Goal: Task Accomplishment & Management: Manage account settings

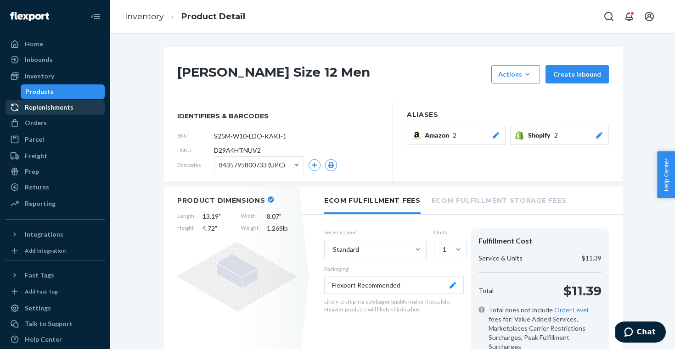
click at [50, 111] on div "Replenishments" at bounding box center [49, 107] width 49 height 9
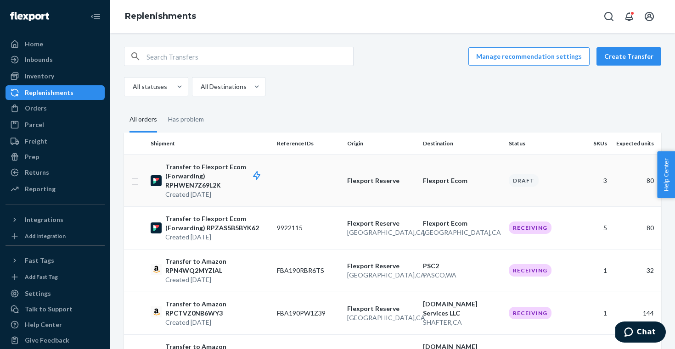
click at [349, 165] on td "Flexport Reserve" at bounding box center [381, 181] width 76 height 52
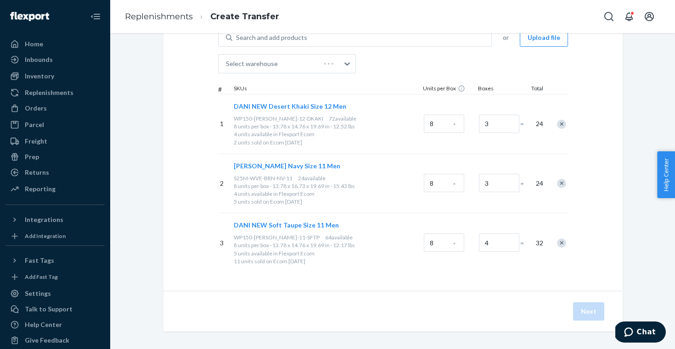
scroll to position [81, 0]
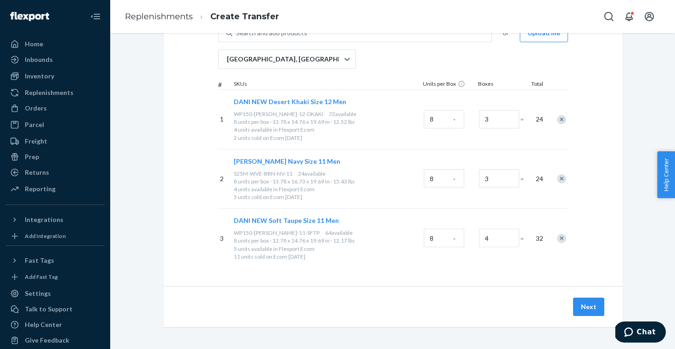
click at [558, 117] on div "Remove Item" at bounding box center [561, 119] width 9 height 9
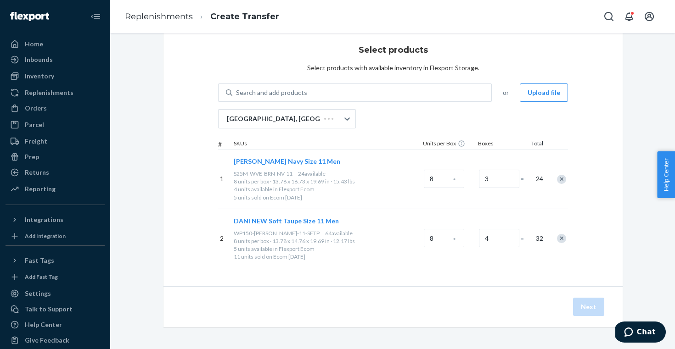
scroll to position [21, 0]
click at [558, 175] on div at bounding box center [556, 179] width 23 height 24
click at [556, 180] on div at bounding box center [556, 179] width 23 height 24
click at [562, 186] on div at bounding box center [556, 179] width 23 height 24
click at [561, 176] on div "Remove Item" at bounding box center [561, 179] width 9 height 9
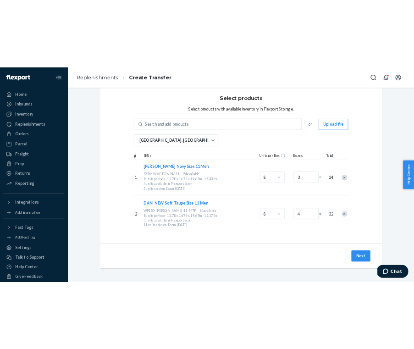
scroll to position [0, 0]
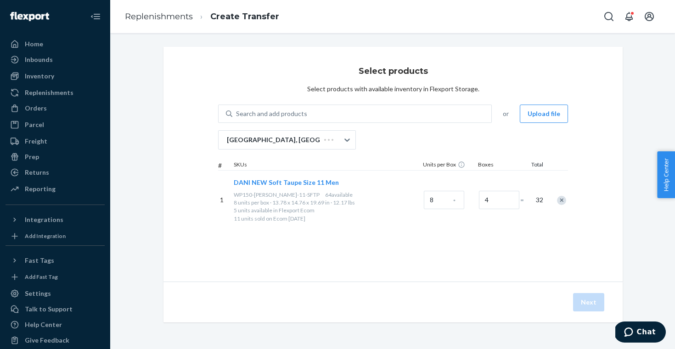
click at [560, 202] on div "Remove Item" at bounding box center [561, 200] width 9 height 9
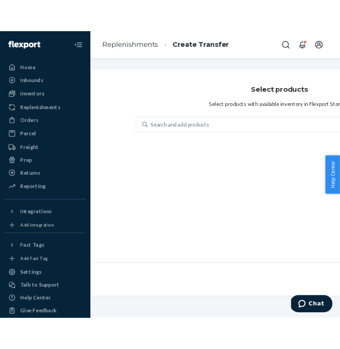
scroll to position [0, 14]
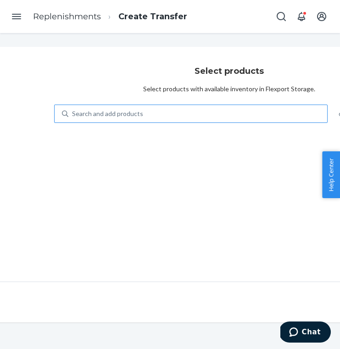
click at [207, 113] on div "Search and add products" at bounding box center [197, 114] width 259 height 17
click at [73, 113] on input "Search and add products" at bounding box center [72, 113] width 1 height 9
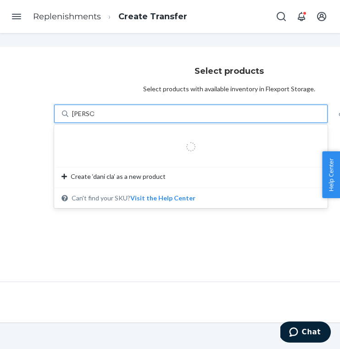
type input "dani clay"
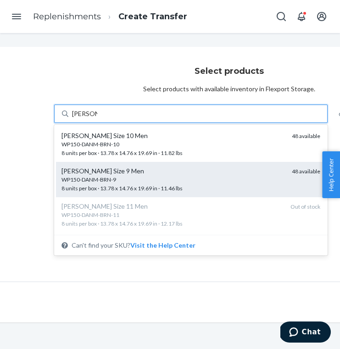
click at [195, 177] on div "WP150-DANM-BRN-9" at bounding box center [172, 180] width 223 height 8
click at [97, 118] on input "dani clay" at bounding box center [84, 113] width 25 height 9
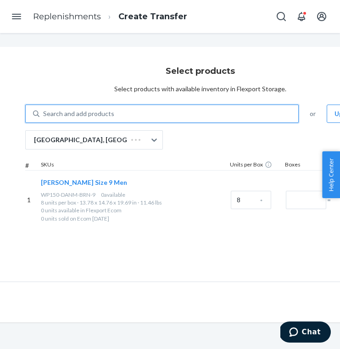
scroll to position [0, 49]
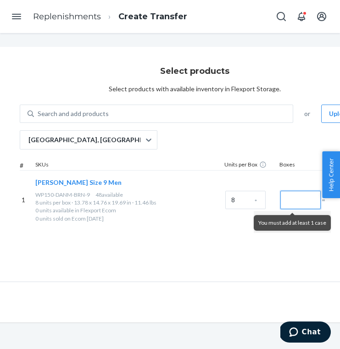
click at [296, 197] on input "Number of boxes" at bounding box center [300, 200] width 40 height 18
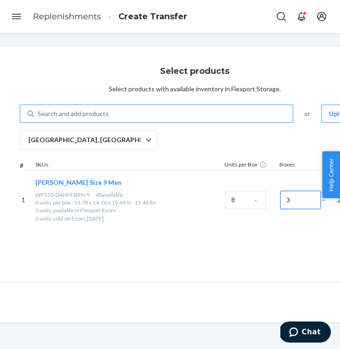
type input "3"
click at [184, 111] on div "Search and add products" at bounding box center [163, 114] width 259 height 17
click at [39, 111] on input "Search and add products" at bounding box center [38, 113] width 1 height 9
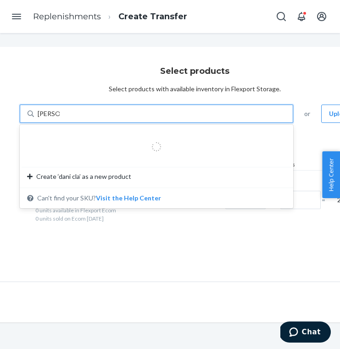
type input "dani clay"
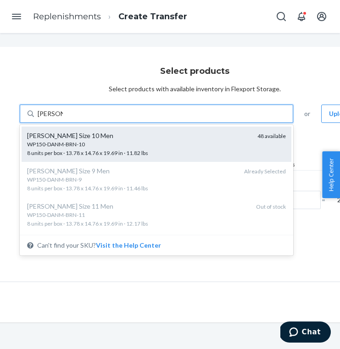
click at [184, 142] on div "WP150-DANM-BRN-10" at bounding box center [138, 144] width 223 height 8
click at [63, 118] on input "dani clay" at bounding box center [50, 113] width 25 height 9
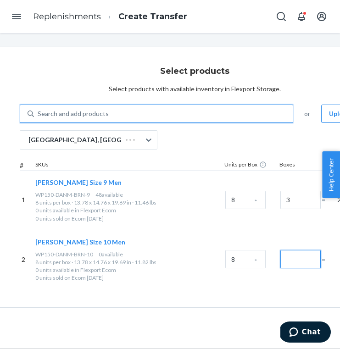
click at [297, 263] on input "Number of boxes" at bounding box center [300, 259] width 40 height 18
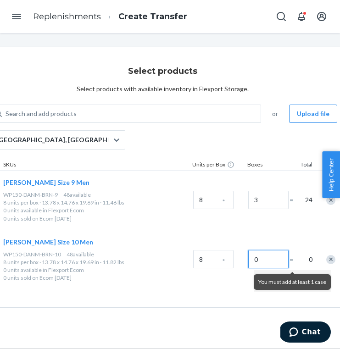
scroll to position [0, 93]
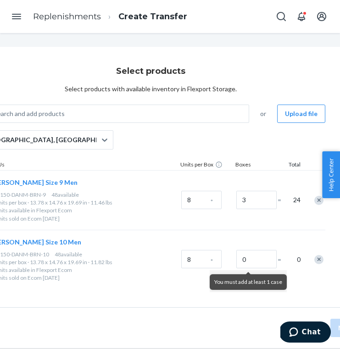
click at [139, 275] on p "0 units sold on Ecom in 30 days" at bounding box center [84, 278] width 186 height 8
click at [269, 284] on div "You must add at least 1 case" at bounding box center [248, 282] width 77 height 16
click at [290, 289] on div "2 Dani Clay Size 10 Men WP150-DANM-BRN-10 48 available 8 units per box · 13.78 …" at bounding box center [151, 260] width 350 height 60
click at [262, 270] on div "You must add at least 1 case" at bounding box center [248, 281] width 77 height 22
click at [259, 264] on input "0" at bounding box center [256, 259] width 40 height 18
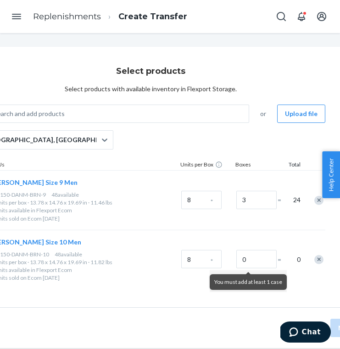
click at [234, 317] on div "Next" at bounding box center [150, 327] width 459 height 41
click at [257, 256] on input "0" at bounding box center [256, 259] width 40 height 18
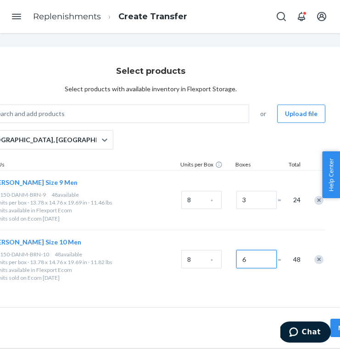
type input "0"
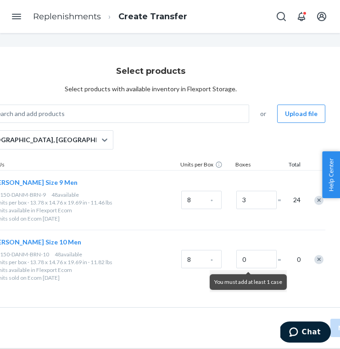
click at [319, 258] on div "Remove Item" at bounding box center [318, 259] width 9 height 9
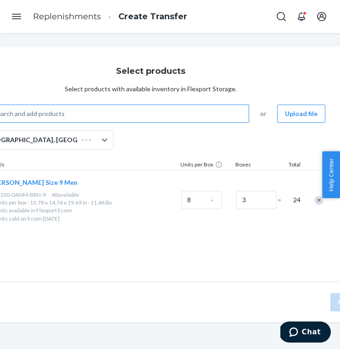
click at [159, 110] on div "Search and add products" at bounding box center [119, 114] width 259 height 17
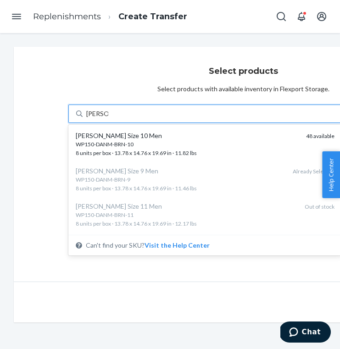
type input "dani clay"
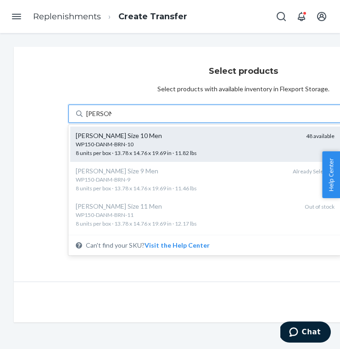
click at [201, 144] on div "WP150-DANM-BRN-10" at bounding box center [187, 144] width 223 height 8
click at [112, 118] on input "dani clay" at bounding box center [98, 113] width 25 height 9
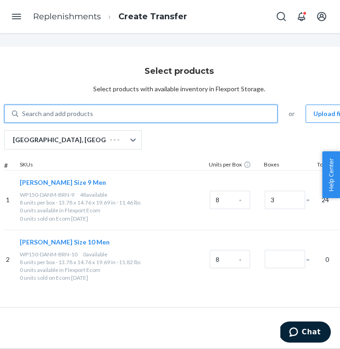
scroll to position [0, 65]
click at [289, 253] on input "Number of boxes" at bounding box center [284, 259] width 40 height 18
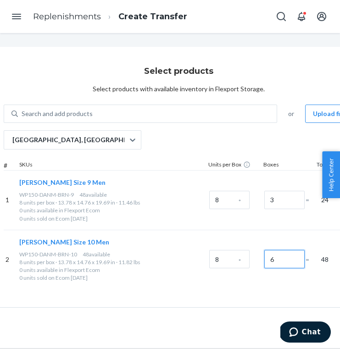
type input "0"
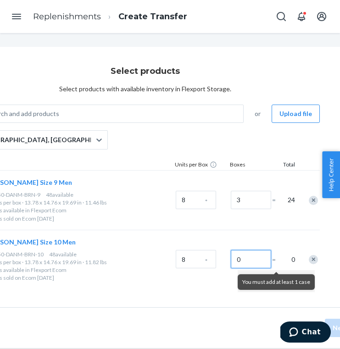
scroll to position [0, 133]
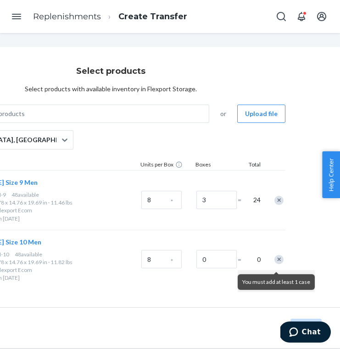
click at [280, 262] on div "Remove Item" at bounding box center [278, 259] width 9 height 9
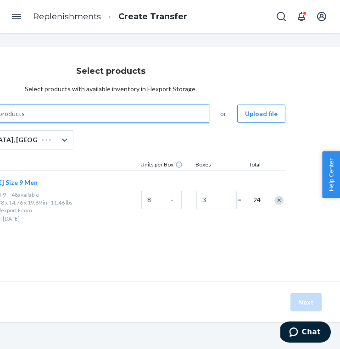
click at [166, 108] on div "Search and add products" at bounding box center [79, 114] width 259 height 17
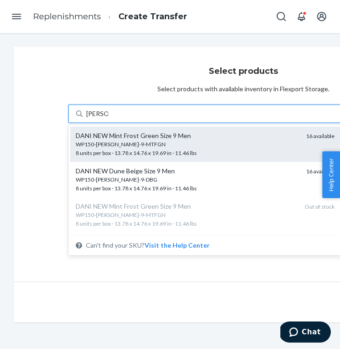
type input "dani clay"
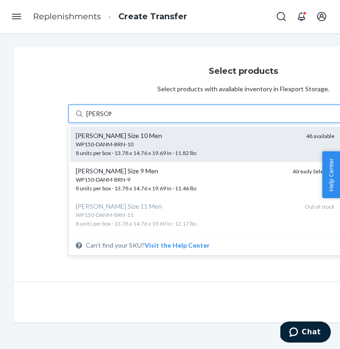
click at [203, 146] on div "WP150-DANM-BRN-10" at bounding box center [187, 144] width 223 height 8
click at [112, 118] on input "dani clay" at bounding box center [98, 113] width 25 height 9
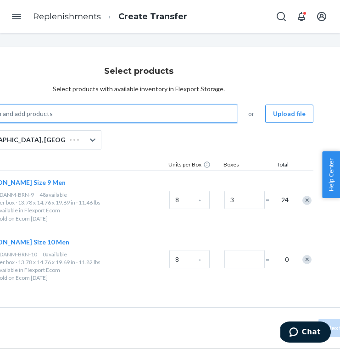
scroll to position [0, 106]
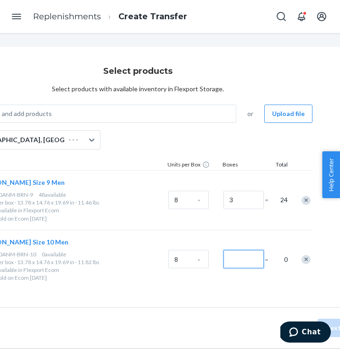
click at [243, 257] on input "Number of boxes" at bounding box center [243, 259] width 40 height 18
type input "0"
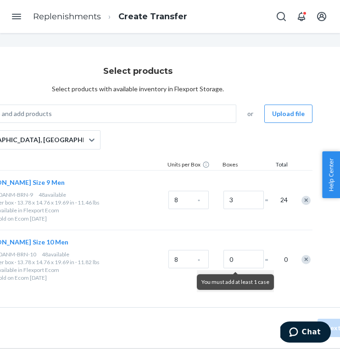
click at [303, 260] on div "Remove Item" at bounding box center [305, 259] width 9 height 9
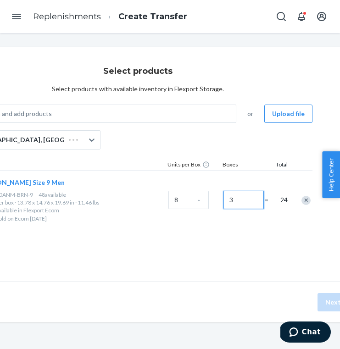
click at [243, 203] on input "3" at bounding box center [243, 200] width 40 height 18
type input "6"
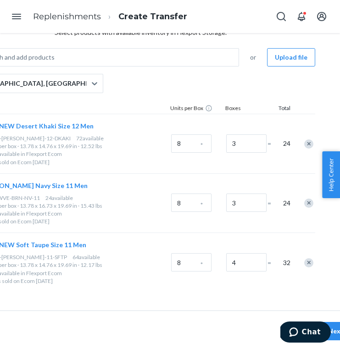
scroll to position [56, 104]
click at [303, 144] on div "Remove Item" at bounding box center [307, 143] width 9 height 9
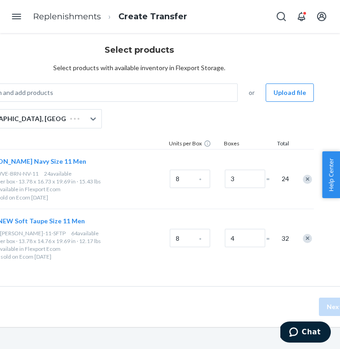
scroll to position [21, 104]
click at [303, 144] on div at bounding box center [302, 145] width 23 height 2
click at [312, 178] on div "Remove Item" at bounding box center [307, 179] width 9 height 9
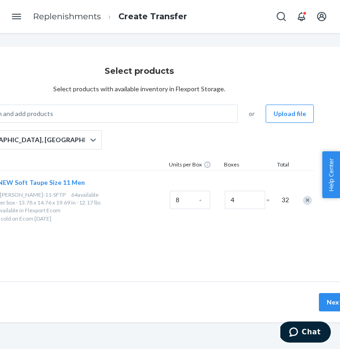
click at [307, 195] on div at bounding box center [302, 200] width 23 height 24
click at [307, 196] on div "Remove Item" at bounding box center [307, 200] width 9 height 9
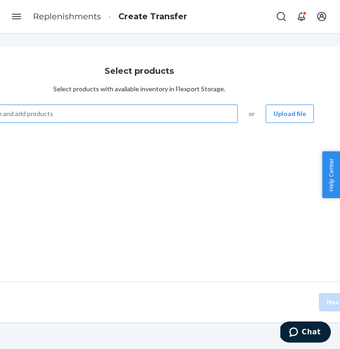
click at [167, 116] on div "Search and add products" at bounding box center [107, 114] width 259 height 17
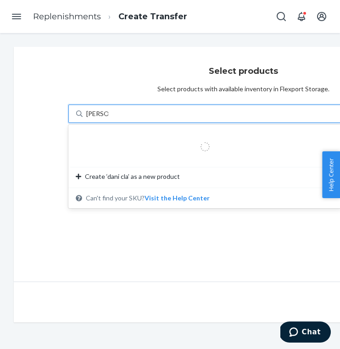
type input "dani clay"
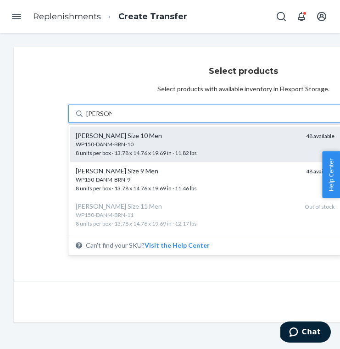
click at [178, 147] on div "WP150-DANM-BRN-10" at bounding box center [187, 144] width 223 height 8
click at [112, 118] on input "dani clay" at bounding box center [98, 113] width 25 height 9
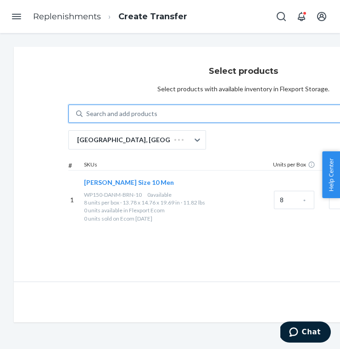
click at [190, 112] on div "Search and add products" at bounding box center [212, 114] width 259 height 17
click at [87, 112] on input "0 results available. Select is focused ,type to refine list, press Down to open…" at bounding box center [86, 113] width 1 height 9
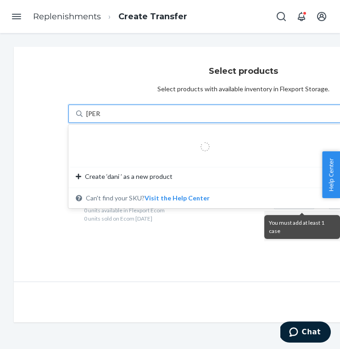
type input "dani cla"
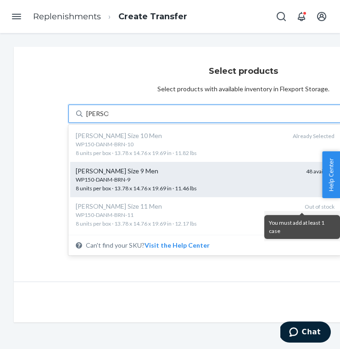
click at [181, 172] on div "Dani Clay Size 9 Men" at bounding box center [187, 171] width 223 height 9
click at [108, 118] on input "dani cla" at bounding box center [97, 113] width 22 height 9
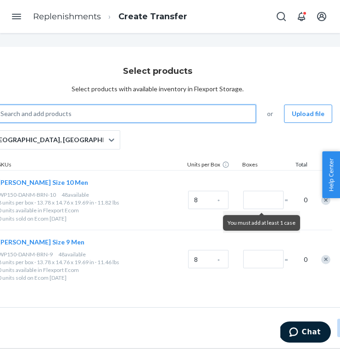
scroll to position [0, 89]
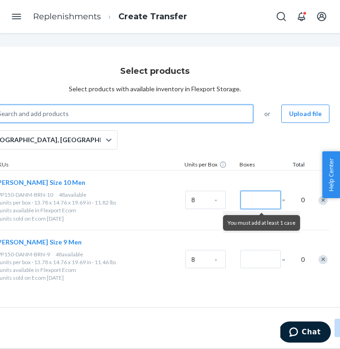
click at [246, 198] on input "Number of boxes" at bounding box center [260, 200] width 40 height 18
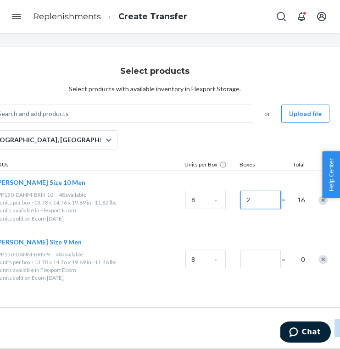
type input "2"
click at [258, 264] on input "Number of boxes" at bounding box center [260, 259] width 40 height 18
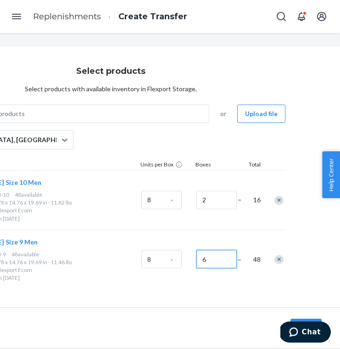
type input "6"
click at [278, 200] on div "Remove Item" at bounding box center [278, 200] width 9 height 9
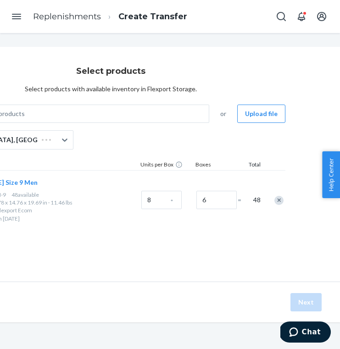
click at [278, 200] on div "Remove Item" at bounding box center [278, 200] width 9 height 9
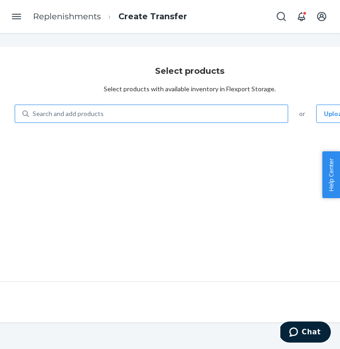
scroll to position [0, 39]
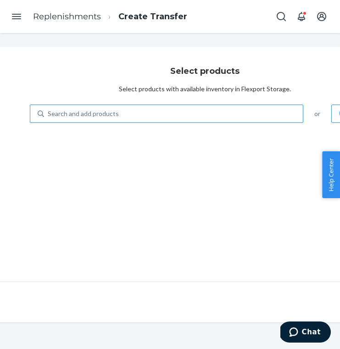
click at [138, 106] on div "Search and add products" at bounding box center [173, 114] width 259 height 17
click at [49, 109] on input "Search and add products" at bounding box center [48, 113] width 1 height 9
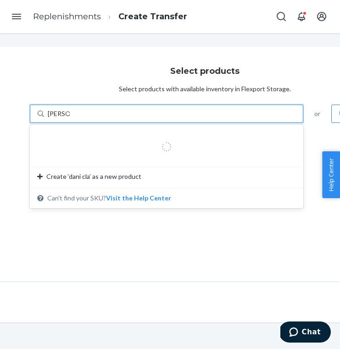
type input "dani clay"
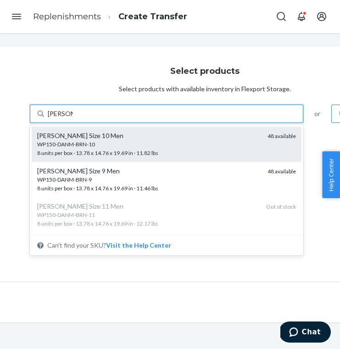
click at [144, 135] on div "Dani Clay Size 10 Men" at bounding box center [148, 135] width 223 height 9
click at [73, 118] on input "dani clay" at bounding box center [60, 113] width 25 height 9
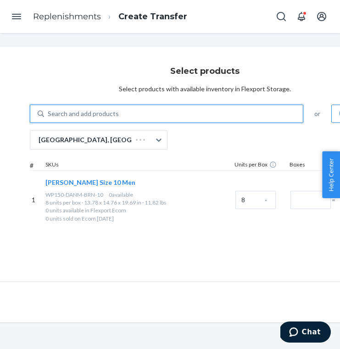
click at [145, 116] on div "Search and add products" at bounding box center [173, 114] width 259 height 17
click at [49, 116] on input "0 results available. Select is focused ,type to refine list, press Down to open…" at bounding box center [48, 113] width 1 height 9
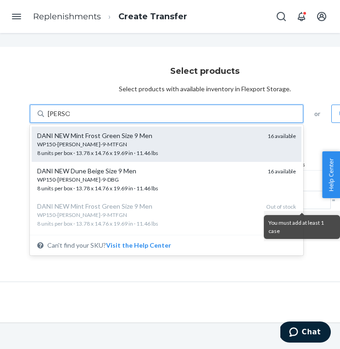
type input "dani clay"
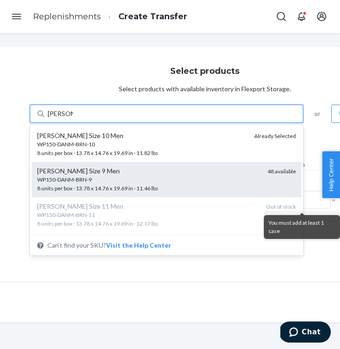
click at [155, 173] on div "Dani Clay Size 9 Men" at bounding box center [148, 171] width 223 height 9
click at [73, 118] on input "dani clay" at bounding box center [60, 113] width 25 height 9
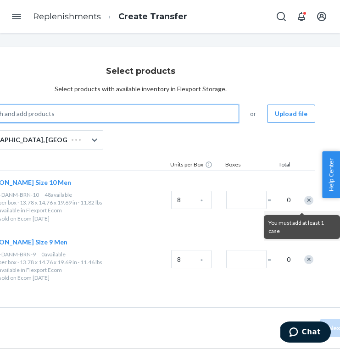
scroll to position [0, 108]
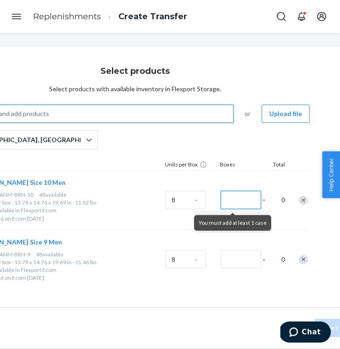
click at [249, 192] on input "Number of boxes" at bounding box center [241, 200] width 40 height 18
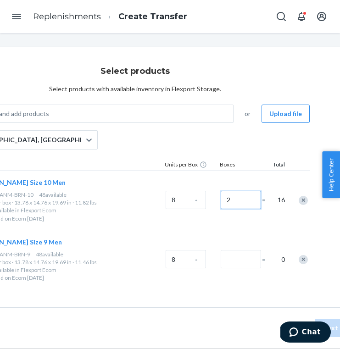
type input "2"
click at [240, 261] on input "Number of boxes" at bounding box center [241, 259] width 40 height 18
type input "2"
click at [195, 306] on div "Select products Select products with available inventory in Flexport Storage. S…" at bounding box center [134, 177] width 459 height 261
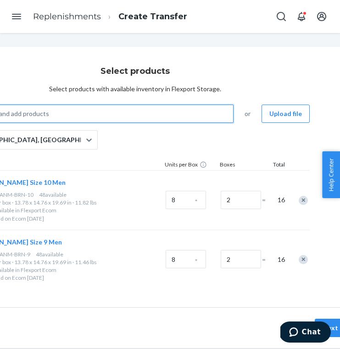
click at [174, 116] on div "Search and add products" at bounding box center [103, 114] width 259 height 17
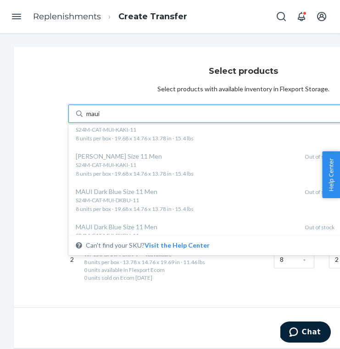
scroll to position [232, 0]
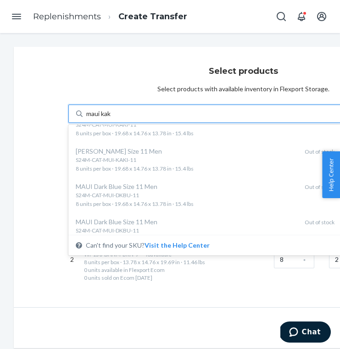
type input "maui kaki"
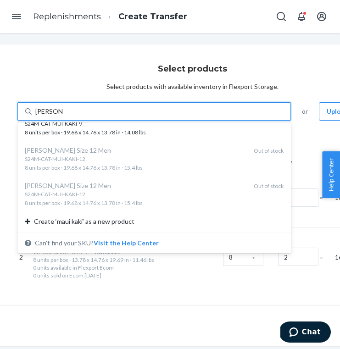
scroll to position [195, 0]
click at [176, 115] on div "maui kaki" at bounding box center [161, 111] width 259 height 17
click at [63, 115] on input "option undefined focused, 1 of 8. 8 results available for search term maui kaki…" at bounding box center [49, 111] width 28 height 9
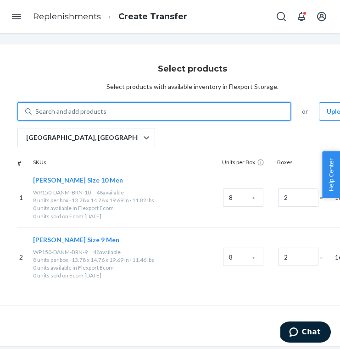
click at [176, 115] on div "Search and add products" at bounding box center [161, 111] width 259 height 17
click at [36, 115] on input "0 results available. Use Up and Down to choose options, press Enter to select t…" at bounding box center [35, 111] width 1 height 9
click at [173, 111] on div "Search and add products" at bounding box center [161, 111] width 259 height 17
click at [36, 111] on input "0 results available. Use Up and Down to choose options, press Enter to select t…" at bounding box center [35, 111] width 1 height 9
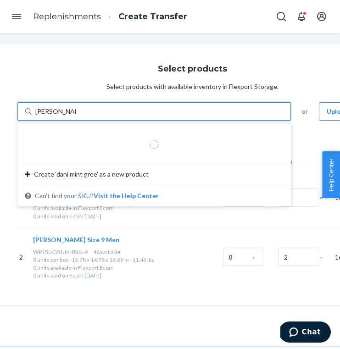
type input "dani mint green"
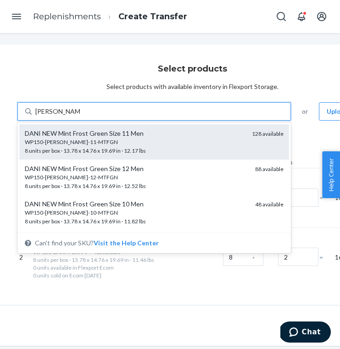
click at [191, 135] on div "DANI NEW Mint Frost Green Size 11 Men" at bounding box center [135, 133] width 220 height 9
click at [80, 116] on input "dani mint green" at bounding box center [57, 111] width 45 height 9
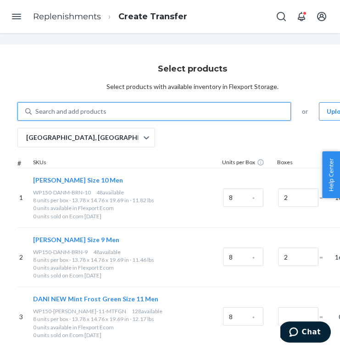
scroll to position [45, 51]
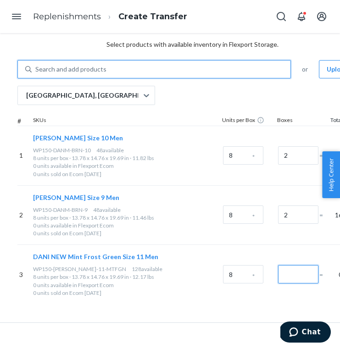
click at [287, 274] on input "Number of boxes" at bounding box center [298, 274] width 40 height 18
type input "3"
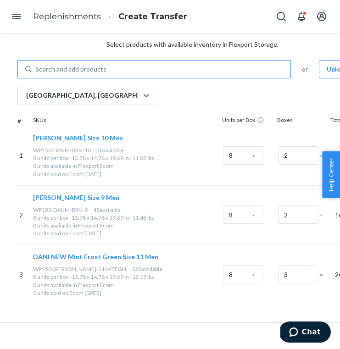
click at [169, 64] on div "Search and add products" at bounding box center [161, 69] width 259 height 17
click at [36, 65] on input "Search and add products" at bounding box center [35, 69] width 1 height 9
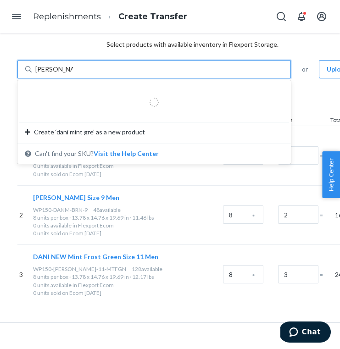
type input "dani mint green"
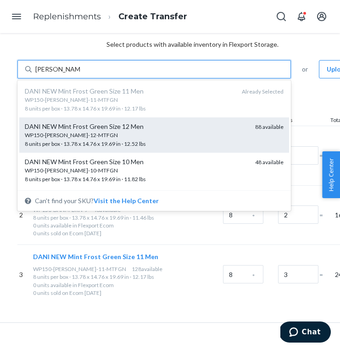
click at [163, 127] on div "DANI NEW Mint Frost Green Size 12 Men" at bounding box center [136, 126] width 223 height 9
click at [80, 74] on input "dani mint green" at bounding box center [57, 69] width 45 height 9
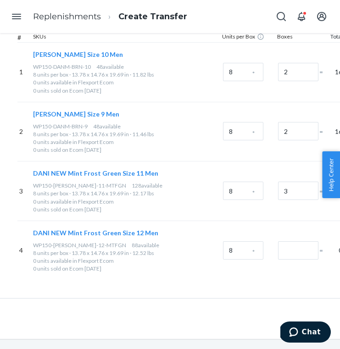
scroll to position [136, 51]
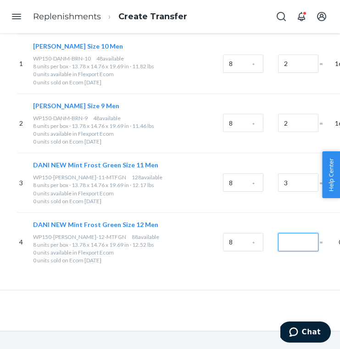
click at [290, 245] on input "Number of boxes" at bounding box center [298, 242] width 40 height 18
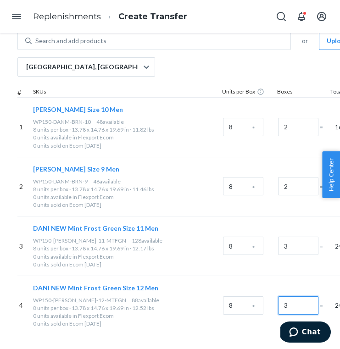
scroll to position [0, 51]
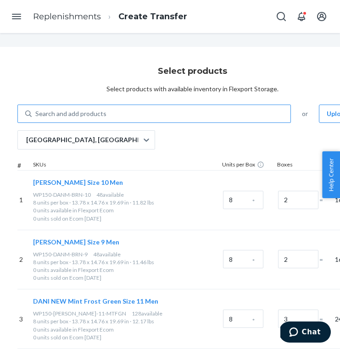
type input "3"
click at [180, 117] on div "Search and add products" at bounding box center [161, 114] width 259 height 17
click at [36, 117] on input "Search and add products" at bounding box center [35, 113] width 1 height 9
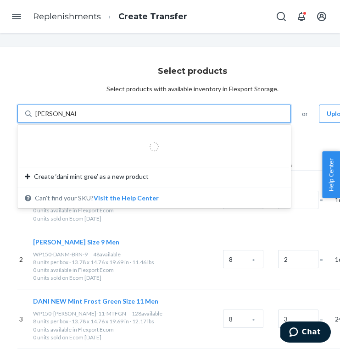
type input "dani mint green"
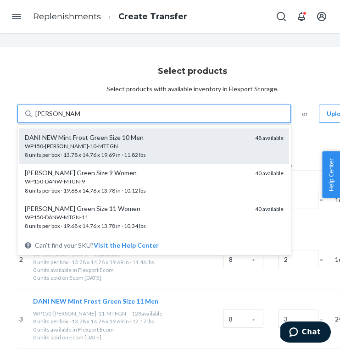
scroll to position [45, 0]
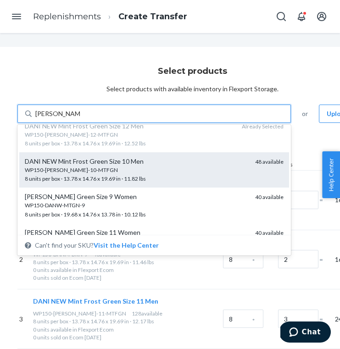
click at [147, 176] on div "WP150-DAN-10-MTFGN 8 units per box · 13.78 x 14.76 x 19.69 in · 11.82 lbs" at bounding box center [136, 174] width 223 height 17
click at [80, 118] on input "dani mint green" at bounding box center [57, 113] width 45 height 9
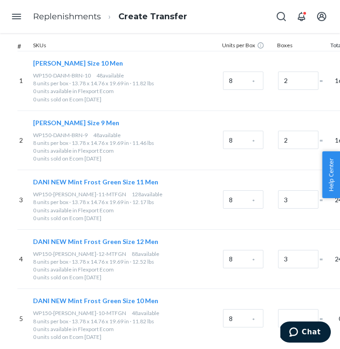
scroll to position [200, 51]
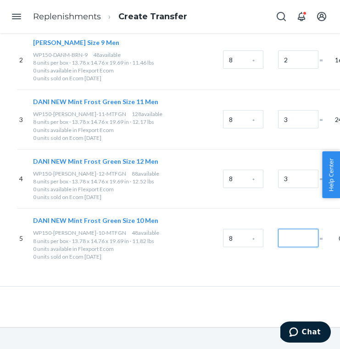
click at [286, 237] on input "Number of boxes" at bounding box center [298, 238] width 40 height 18
type input "3"
click at [201, 268] on div "DANI NEW Mint Frost Green Size 10 Men WP150-DAN-10-MTFGN 48 available 8 units p…" at bounding box center [126, 238] width 190 height 59
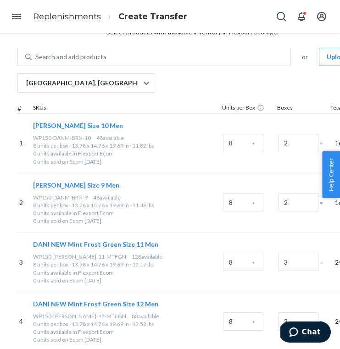
scroll to position [0, 51]
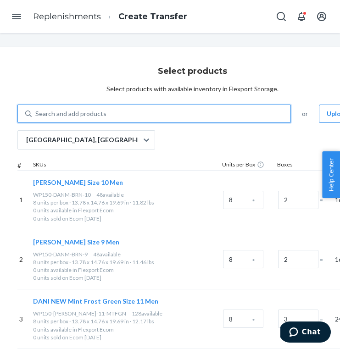
click at [186, 109] on div "Search and add products" at bounding box center [161, 114] width 259 height 17
click at [36, 109] on input "0 results available. Use Up and Down to choose options, press Enter to select t…" at bounding box center [35, 113] width 1 height 9
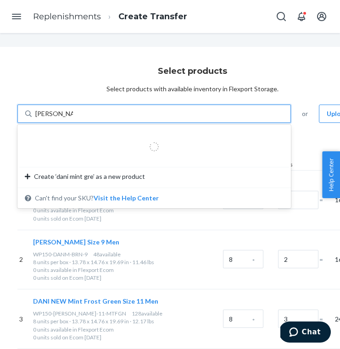
type input "dani mint green"
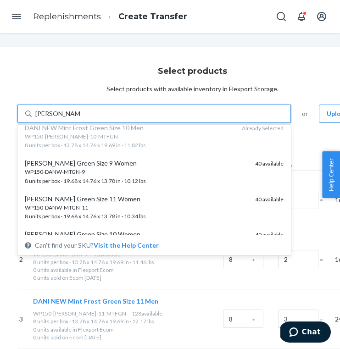
scroll to position [78, 0]
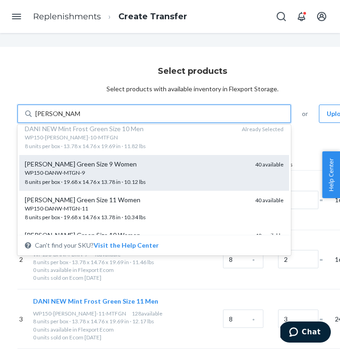
click at [179, 167] on div "DANI Mint Green Size 9 Women" at bounding box center [136, 164] width 223 height 9
click at [80, 118] on input "dani mint green" at bounding box center [57, 113] width 45 height 9
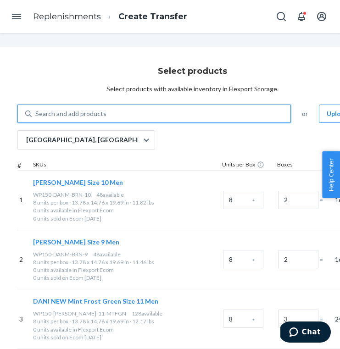
scroll to position [259, 51]
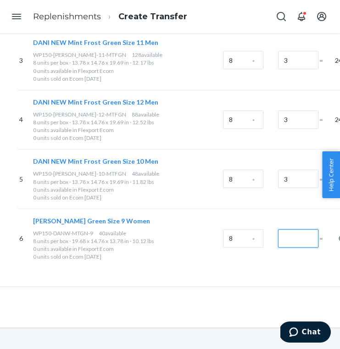
click at [295, 238] on input "Number of boxes" at bounding box center [298, 238] width 40 height 18
type input "3"
click at [166, 271] on div "Select products Select products with available inventory in Flexport Storage. S…" at bounding box center [192, 37] width 459 height 499
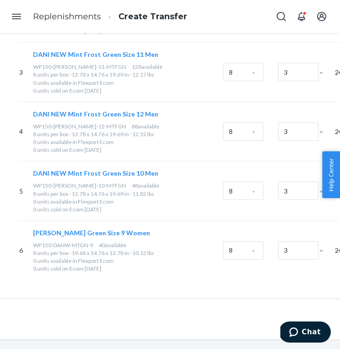
scroll to position [0, 51]
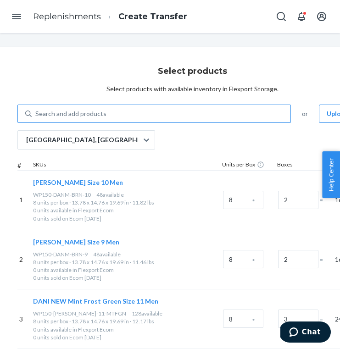
click at [155, 116] on div "Search and add products" at bounding box center [161, 114] width 259 height 17
click at [36, 116] on input "Search and add products" at bounding box center [35, 113] width 1 height 9
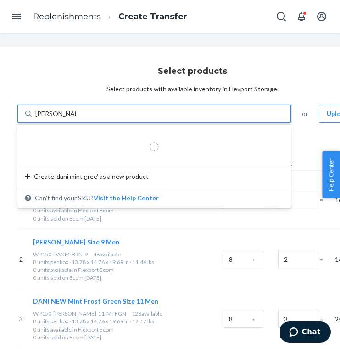
type input "dani mint green"
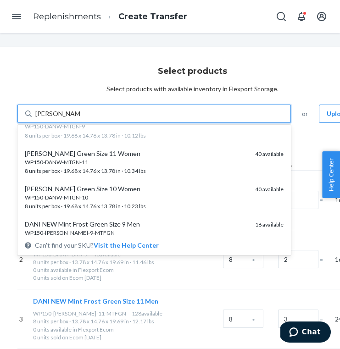
scroll to position [120, 0]
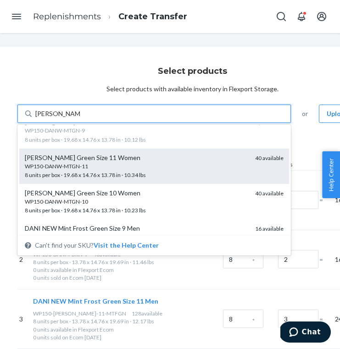
click at [162, 175] on div "WP150-DANW-MTGN-11 8 units per box · 19.68 x 14.76 x 13.78 in · 10.34 lbs" at bounding box center [136, 170] width 223 height 17
click at [80, 118] on input "dani mint green" at bounding box center [57, 113] width 45 height 9
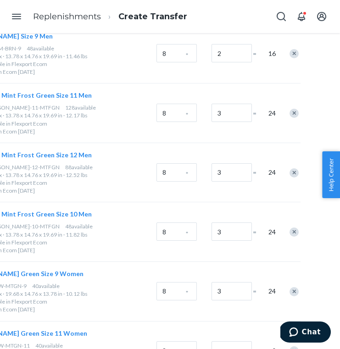
scroll to position [318, 117]
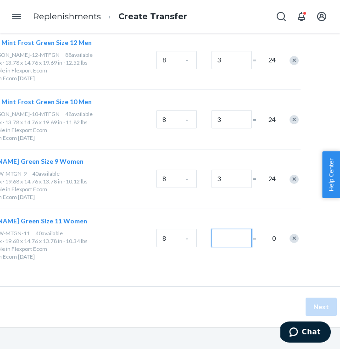
click at [242, 242] on input "Number of boxes" at bounding box center [232, 238] width 40 height 18
type input "3"
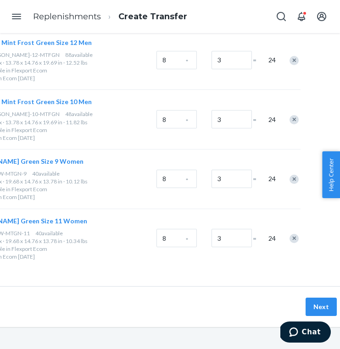
click at [224, 286] on div "Next" at bounding box center [125, 306] width 459 height 41
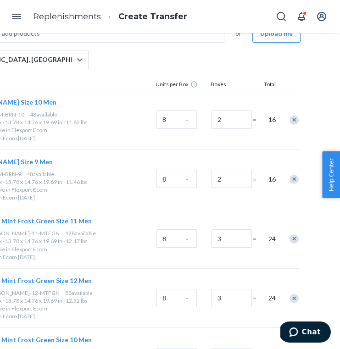
scroll to position [0, 117]
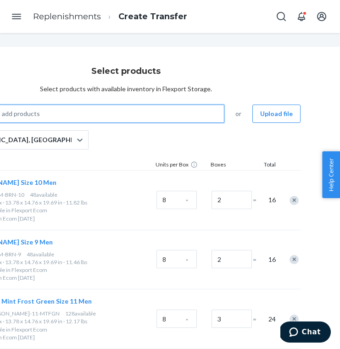
click at [167, 106] on div "Search and add products" at bounding box center [94, 114] width 259 height 17
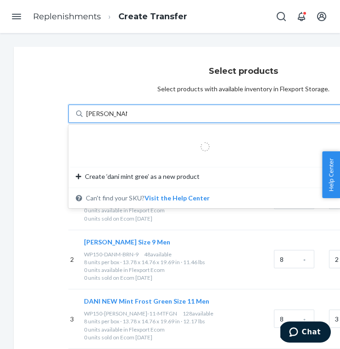
type input "dani mint green"
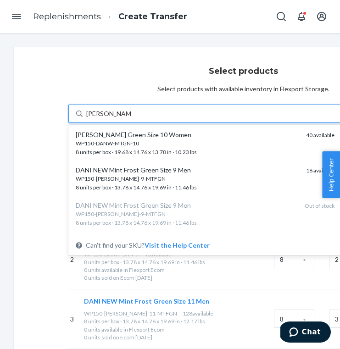
scroll to position [179, 0]
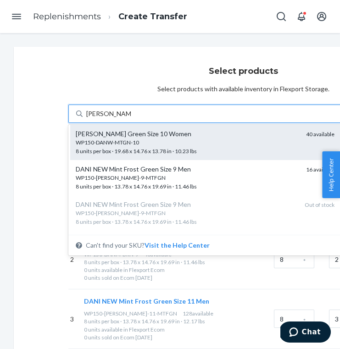
click at [195, 150] on span "WP150-DANW-MTGN-10 8 units per box · 19.68 x 14.76 x 13.78 in · 10.23 lbs" at bounding box center [187, 147] width 223 height 16
click at [131, 118] on input "dani mint green" at bounding box center [108, 113] width 45 height 9
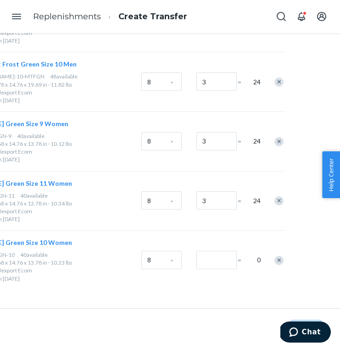
scroll to position [378, 133]
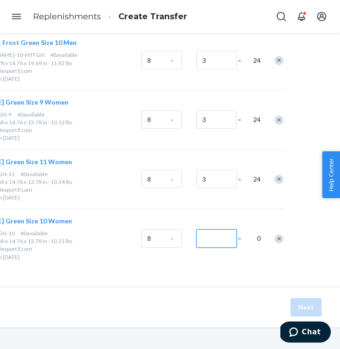
click at [206, 240] on input "Number of boxes" at bounding box center [216, 238] width 40 height 18
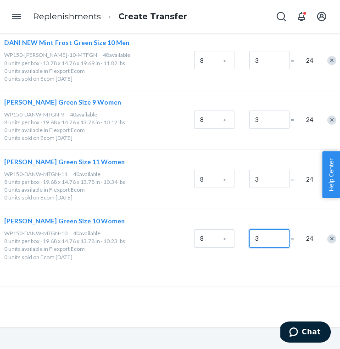
scroll to position [378, 76]
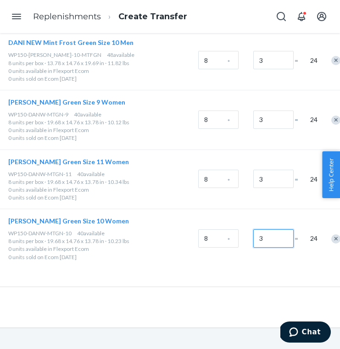
type input "3"
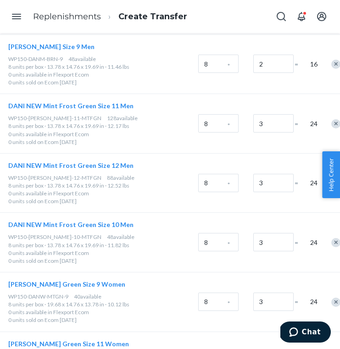
scroll to position [0, 76]
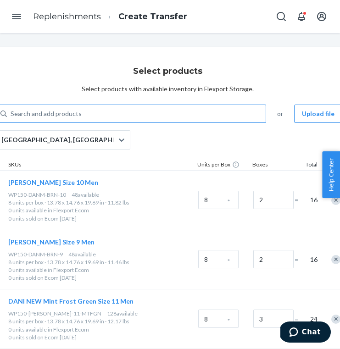
click at [166, 108] on div "Search and add products" at bounding box center [136, 114] width 259 height 17
click at [11, 109] on input "Search and add products" at bounding box center [11, 113] width 1 height 9
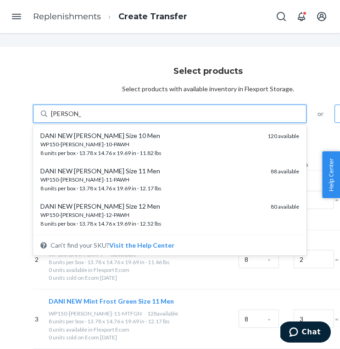
scroll to position [0, 34]
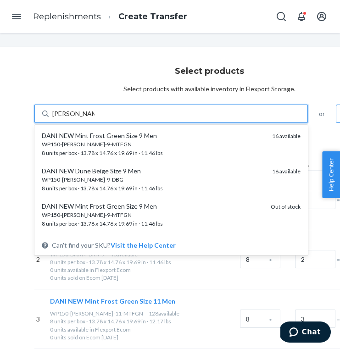
type input "dani pearl white"
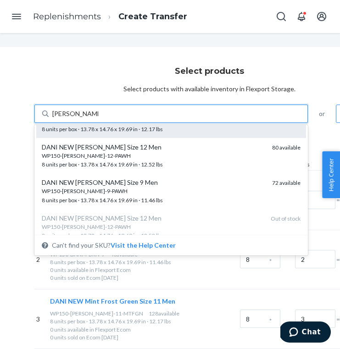
scroll to position [0, 0]
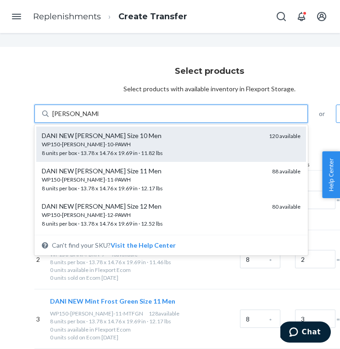
click at [170, 137] on div "DANI NEW Pearl White Size 10 Men" at bounding box center [152, 135] width 220 height 9
click at [98, 118] on input "dani pearl white" at bounding box center [75, 113] width 46 height 9
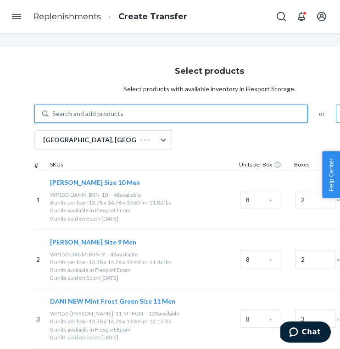
click at [169, 114] on div "Search and add products" at bounding box center [178, 114] width 259 height 17
click at [53, 114] on input "0 results available. Use Up and Down to choose options, press Enter to select t…" at bounding box center [52, 113] width 1 height 9
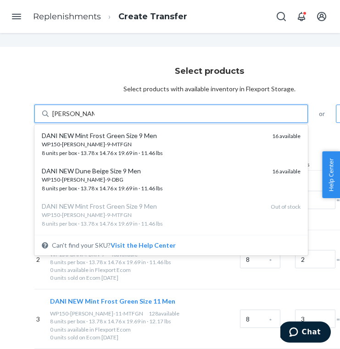
type input "dani pearl white"
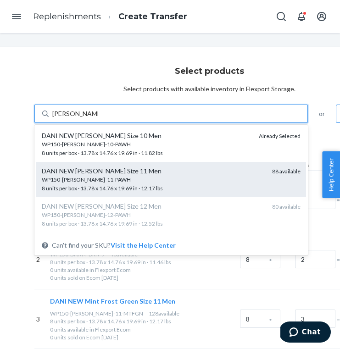
click at [190, 172] on div "DANI NEW Pearl White Size 11 Men" at bounding box center [153, 171] width 223 height 9
click at [98, 118] on input "dani pearl white" at bounding box center [75, 113] width 46 height 9
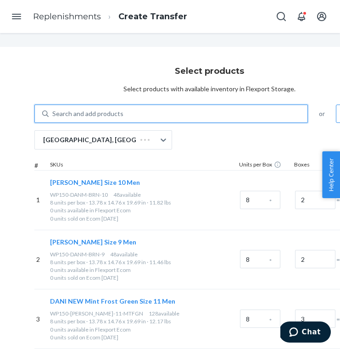
click at [163, 109] on div "Search and add products" at bounding box center [178, 114] width 259 height 17
click at [53, 109] on input "0 results available. Select is focused ,type to refine list, press Down to open…" at bounding box center [52, 113] width 1 height 9
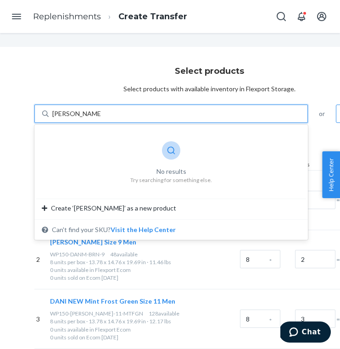
type input "dani pearl white"
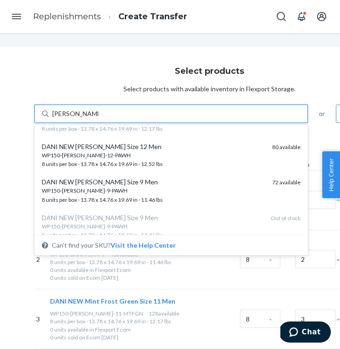
scroll to position [71, 0]
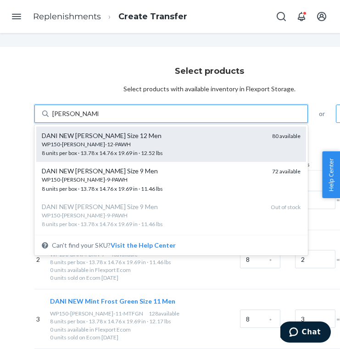
click at [145, 151] on span "WP150-DAN-12-PAWH 8 units per box · 13.78 x 14.76 x 19.69 in · 12.52 lbs" at bounding box center [153, 148] width 223 height 16
click at [98, 118] on input "dani pearl white" at bounding box center [75, 113] width 46 height 9
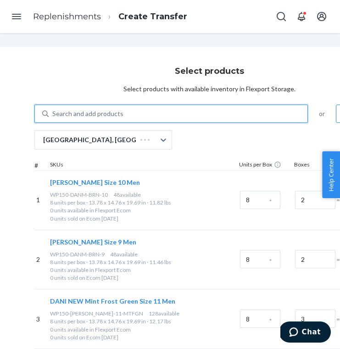
click at [130, 113] on div "Search and add products" at bounding box center [178, 114] width 259 height 17
click at [53, 113] on input "0 results available. Select is focused ,type to refine list, press Down to open…" at bounding box center [52, 113] width 1 height 9
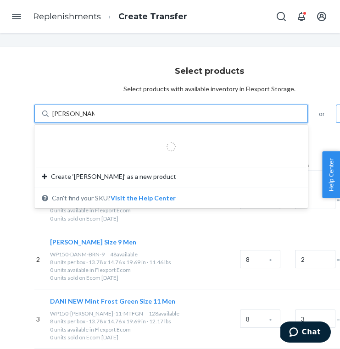
type input "dani pearl white"
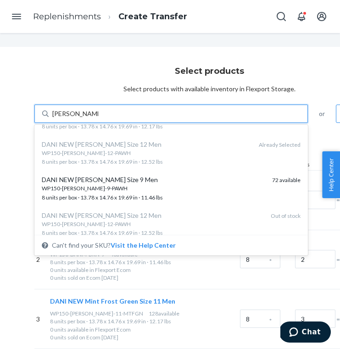
scroll to position [78, 0]
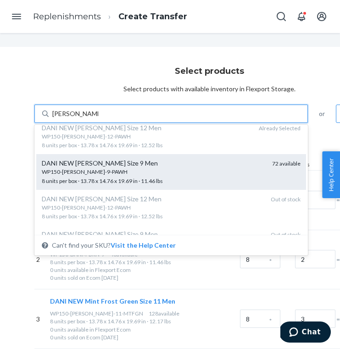
click at [134, 166] on div "DANI NEW Pearl White Size 9 Men" at bounding box center [153, 163] width 223 height 9
click at [98, 118] on input "dani pearl white" at bounding box center [75, 113] width 46 height 9
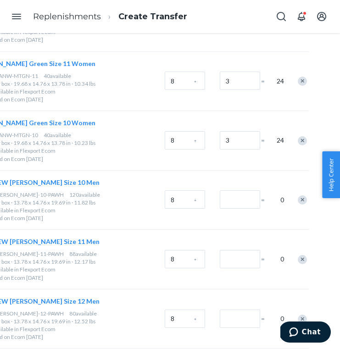
scroll to position [527, 109]
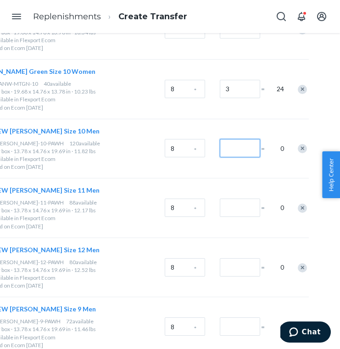
click at [240, 146] on input "Number of boxes" at bounding box center [240, 148] width 40 height 18
type input "3"
click at [234, 205] on input "Number of boxes" at bounding box center [240, 208] width 40 height 18
type input "3"
click at [239, 270] on input "Number of boxes" at bounding box center [240, 267] width 40 height 18
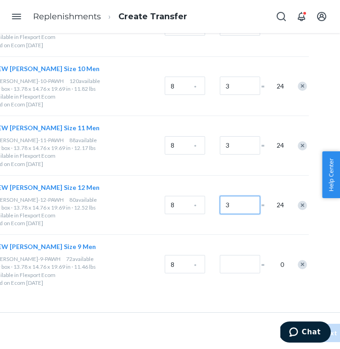
scroll to position [599, 109]
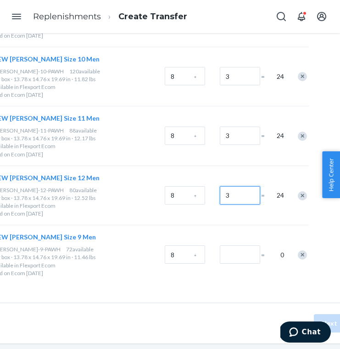
type input "3"
click at [240, 258] on input "Number of boxes" at bounding box center [240, 254] width 40 height 18
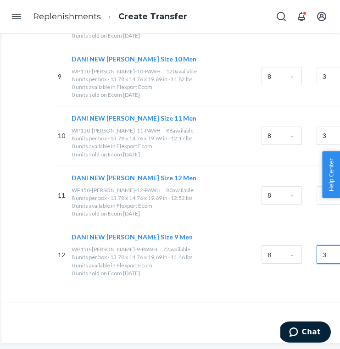
scroll to position [599, 0]
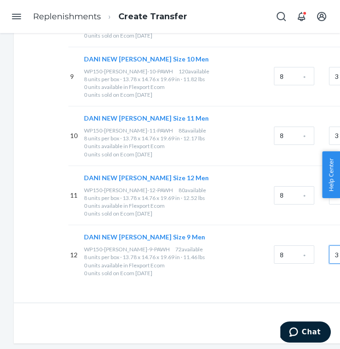
type input "3"
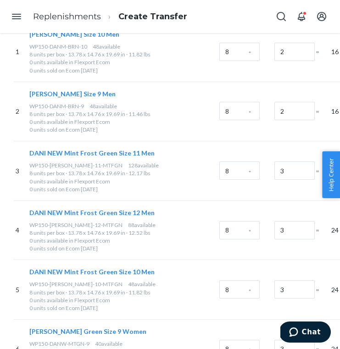
scroll to position [0, 55]
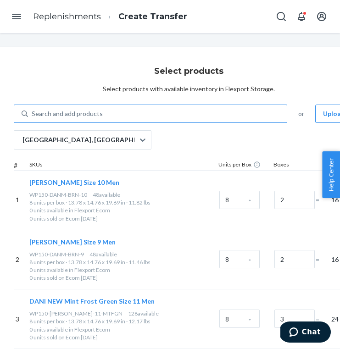
click at [124, 105] on div "Search and add products" at bounding box center [150, 114] width 273 height 18
click at [33, 109] on input "Search and add products" at bounding box center [32, 113] width 1 height 9
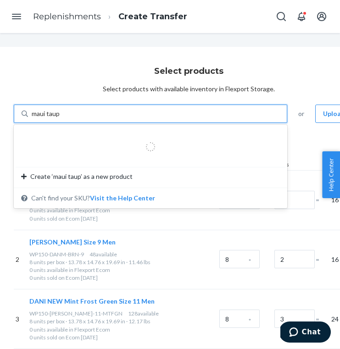
type input "maui taupe"
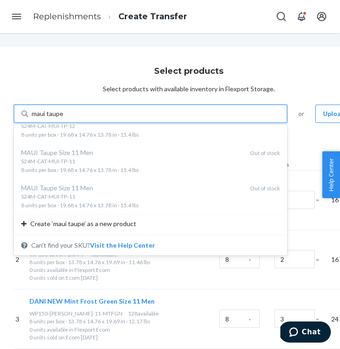
scroll to position [40, 55]
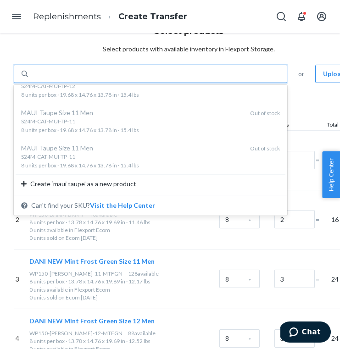
click at [229, 75] on div "maui taupe" at bounding box center [157, 74] width 259 height 17
click at [64, 75] on input "option undefined focused, 1 of 9. 9 results available for search term maui taup…" at bounding box center [48, 73] width 32 height 9
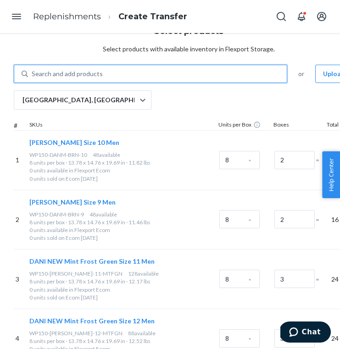
click at [229, 75] on div "Search and add products" at bounding box center [157, 74] width 259 height 17
click at [33, 75] on input "0 results available. Select is focused ,type to refine list, press Down to open…" at bounding box center [32, 73] width 1 height 9
click at [229, 75] on div "Search and add products" at bounding box center [157, 74] width 259 height 17
click at [33, 75] on input "0 results available. Use Up and Down to choose options, press Enter to select t…" at bounding box center [32, 73] width 1 height 9
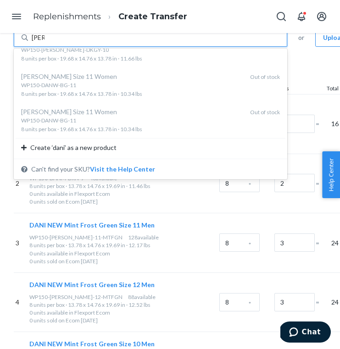
scroll to position [0, 55]
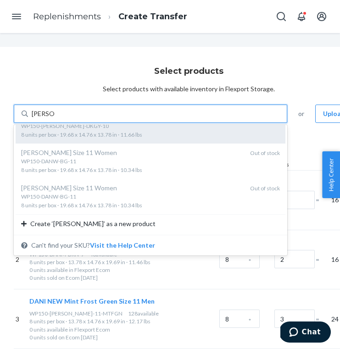
type input "dani black"
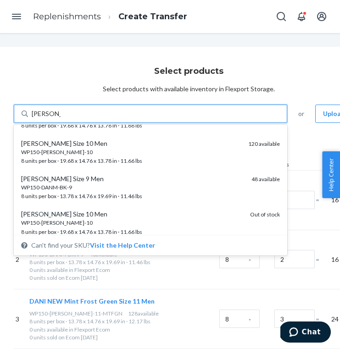
scroll to position [0, 0]
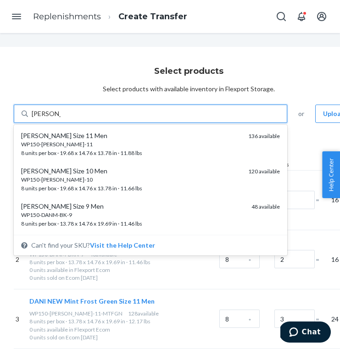
click at [111, 143] on div "WP150-DAN-BK-11" at bounding box center [131, 144] width 220 height 8
click at [61, 118] on input "dani black" at bounding box center [46, 113] width 29 height 9
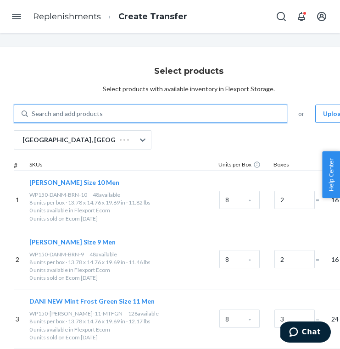
click at [118, 117] on div "Search and add products" at bounding box center [157, 114] width 259 height 17
click at [33, 117] on input "0 results available. Select is focused ,type to refine list, press Down to open…" at bounding box center [32, 113] width 1 height 9
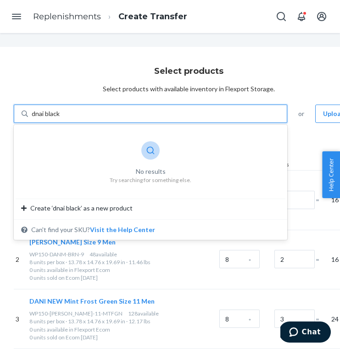
click at [41, 114] on input "dnai black" at bounding box center [46, 113] width 29 height 9
type input "dani black"
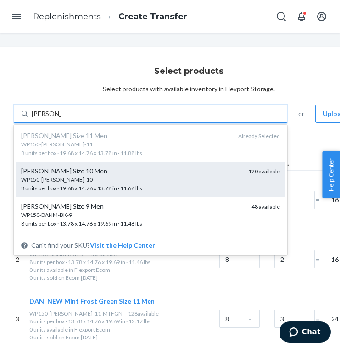
click at [125, 178] on div "WP150-DAN-BK-10" at bounding box center [131, 180] width 220 height 8
click at [61, 118] on input "dani black" at bounding box center [46, 113] width 29 height 9
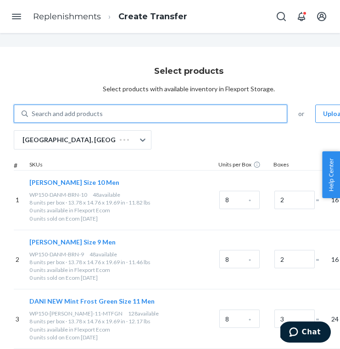
click at [123, 106] on div "Search and add products" at bounding box center [157, 114] width 259 height 17
click at [33, 109] on input "0 results available. Use Up and Down to choose options, press Enter to select t…" at bounding box center [32, 113] width 1 height 9
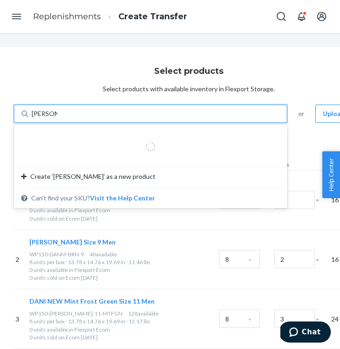
type input "dani black"
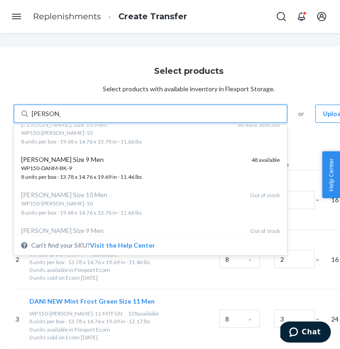
scroll to position [59, 0]
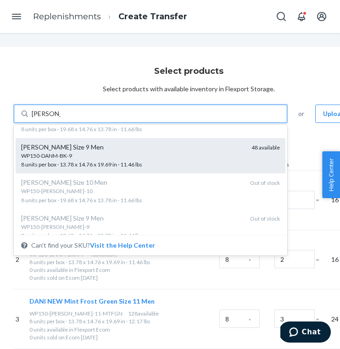
click at [166, 157] on div "WP150-DANM-BK-9" at bounding box center [132, 156] width 223 height 8
click at [61, 118] on input "dani black" at bounding box center [46, 113] width 29 height 9
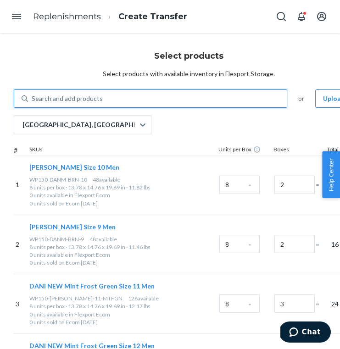
scroll to position [17, 55]
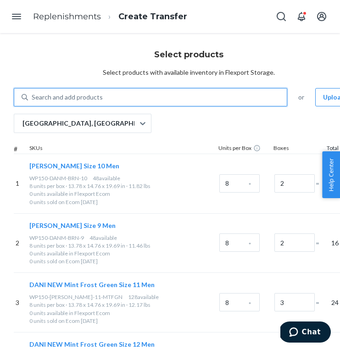
click at [164, 100] on div "Search and add products" at bounding box center [157, 97] width 259 height 17
click at [33, 100] on input "0 results available. Use Up and Down to choose options, press Enter to select t…" at bounding box center [32, 97] width 1 height 9
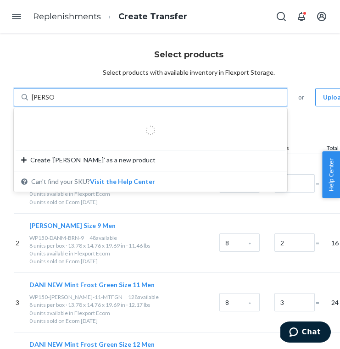
type input "dani black"
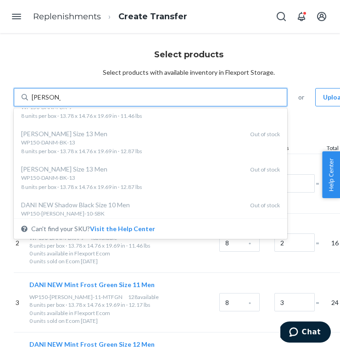
scroll to position [552, 0]
click at [202, 99] on div "dani black" at bounding box center [157, 97] width 259 height 17
click at [61, 99] on input "option undefined focused, 1 of 22. 22 results available for search term dani bl…" at bounding box center [46, 97] width 29 height 9
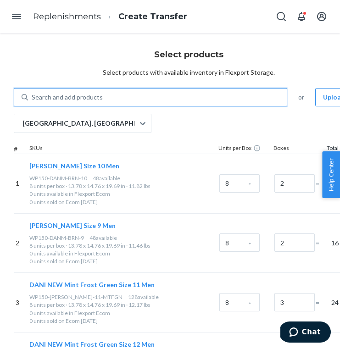
click at [202, 99] on div "Search and add products" at bounding box center [157, 97] width 259 height 17
click at [33, 99] on input "0 results available. Use Up and Down to choose options, press Enter to select t…" at bounding box center [32, 97] width 1 height 9
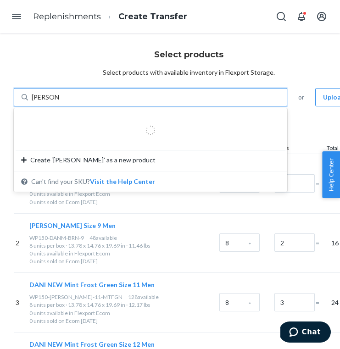
type input "dani orange"
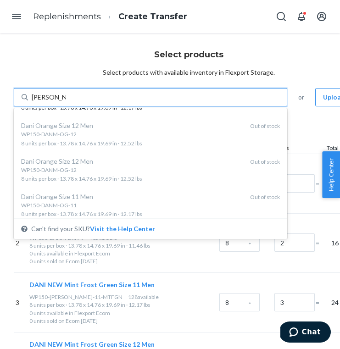
scroll to position [0, 0]
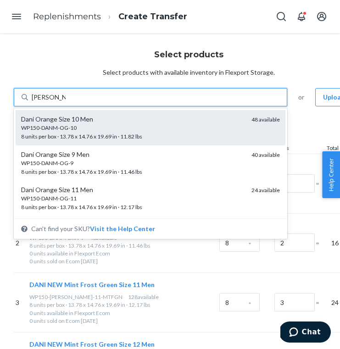
click at [173, 131] on div "WP150-DANM-OG-10" at bounding box center [132, 128] width 223 height 8
click at [66, 102] on input "dani orange" at bounding box center [49, 97] width 34 height 9
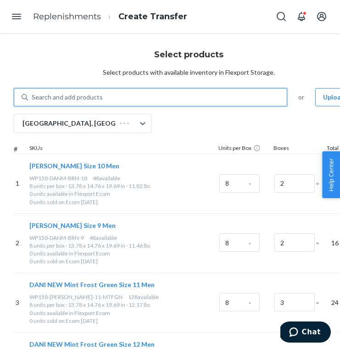
click at [151, 97] on div "Search and add products" at bounding box center [157, 97] width 259 height 17
click at [33, 97] on input "0 results available. Select is focused ,type to refine list, press Down to open…" at bounding box center [32, 97] width 1 height 9
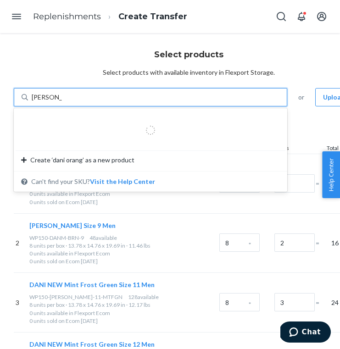
type input "dani orange"
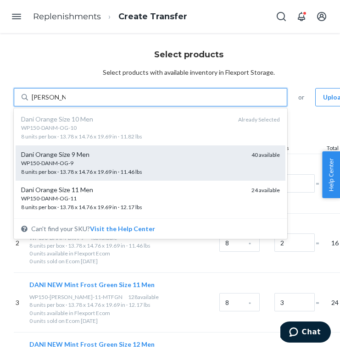
click at [150, 170] on div "WP150-DANM-OG-9 8 units per box · 13.78 x 14.76 x 19.69 in · 11.46 lbs" at bounding box center [132, 167] width 223 height 17
click at [66, 102] on input "dani orange" at bounding box center [49, 97] width 34 height 9
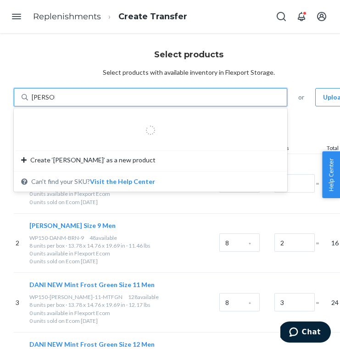
type input "dani orange"
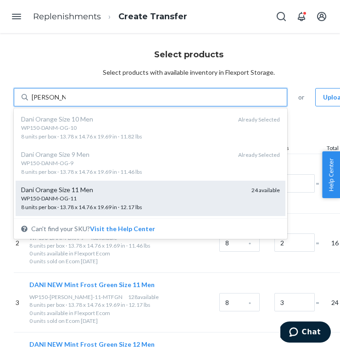
click at [154, 185] on div "Dani Orange Size 11 Men" at bounding box center [132, 189] width 223 height 9
click at [66, 102] on input "dani orange" at bounding box center [49, 97] width 34 height 9
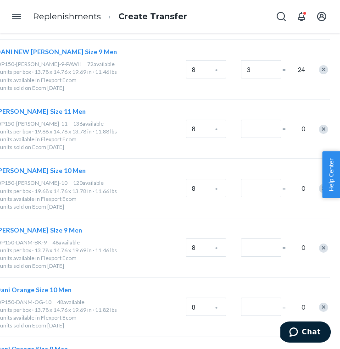
scroll to position [783, 88]
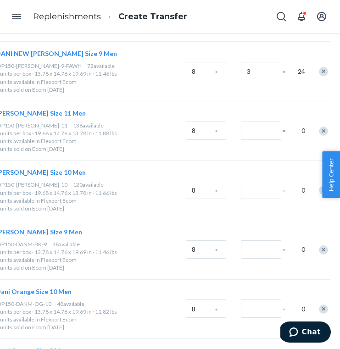
click at [251, 140] on div at bounding box center [259, 130] width 41 height 37
click at [253, 134] on input "Number of boxes" at bounding box center [261, 131] width 40 height 18
type input "3"
click at [265, 197] on input "Number of boxes" at bounding box center [261, 190] width 40 height 18
type input "3"
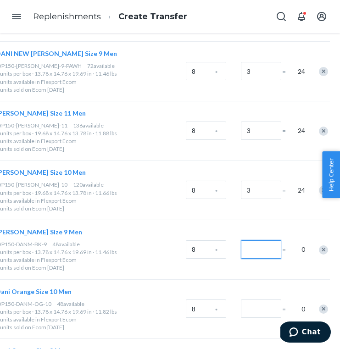
click at [261, 256] on input "Number of boxes" at bounding box center [261, 249] width 40 height 18
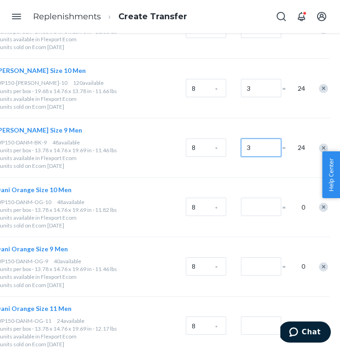
scroll to position [896, 88]
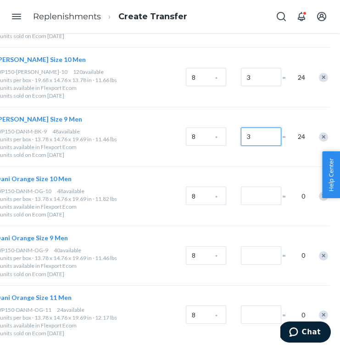
type input "3"
click at [261, 211] on div at bounding box center [259, 196] width 41 height 37
click at [255, 194] on input "Number of boxes" at bounding box center [261, 196] width 40 height 18
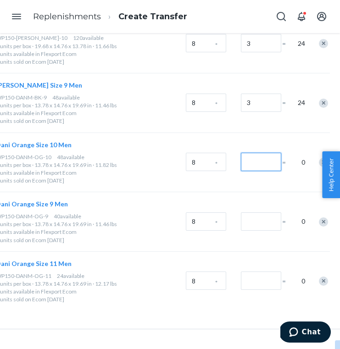
scroll to position [930, 88]
type input "2"
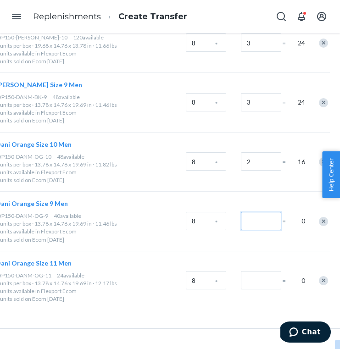
click at [257, 223] on input "Number of boxes" at bounding box center [261, 221] width 40 height 18
type input "0"
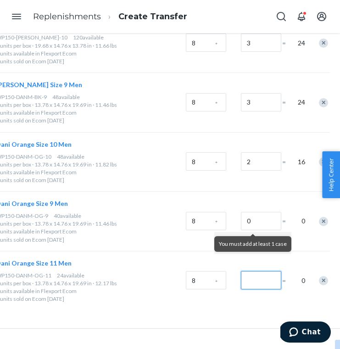
click at [262, 277] on input "Number of boxes" at bounding box center [261, 280] width 40 height 18
type input "2"
click at [318, 221] on div at bounding box center [318, 221] width 23 height 24
click at [270, 222] on input "0" at bounding box center [261, 221] width 40 height 18
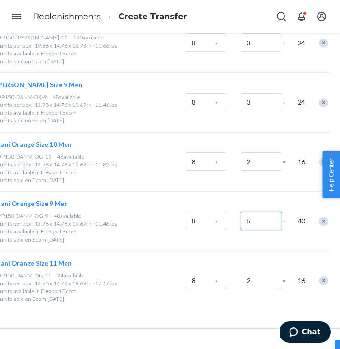
type input "0"
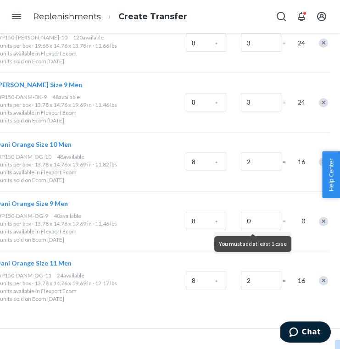
click at [323, 218] on div "Remove Item" at bounding box center [323, 221] width 9 height 9
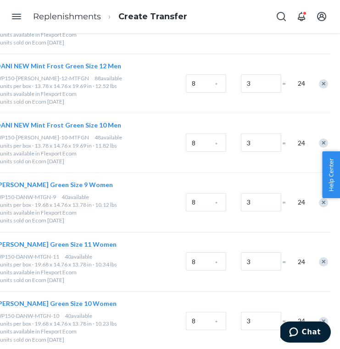
scroll to position [0, 88]
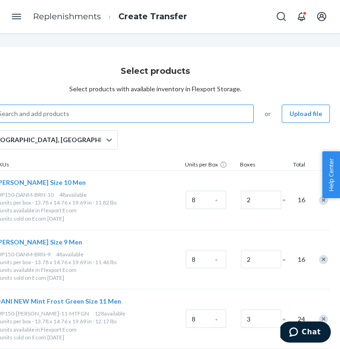
click at [174, 109] on div "Search and add products" at bounding box center [123, 114] width 259 height 17
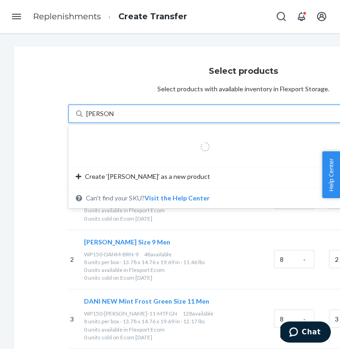
type input "dani orange"
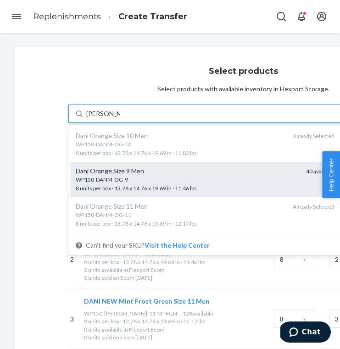
click at [179, 174] on div "Dani Orange Size 9 Men" at bounding box center [187, 171] width 223 height 9
click at [120, 118] on input "dani orange" at bounding box center [103, 113] width 34 height 9
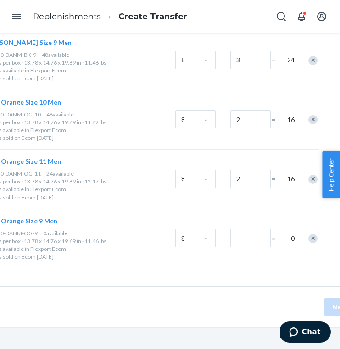
scroll to position [972, 102]
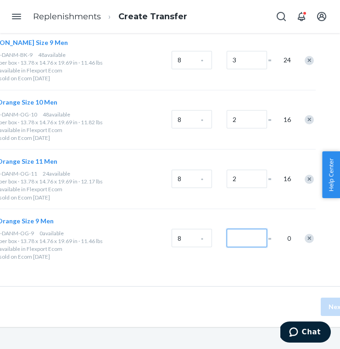
click at [243, 239] on input "Number of boxes" at bounding box center [247, 238] width 40 height 18
click at [249, 244] on input "0" at bounding box center [247, 238] width 40 height 18
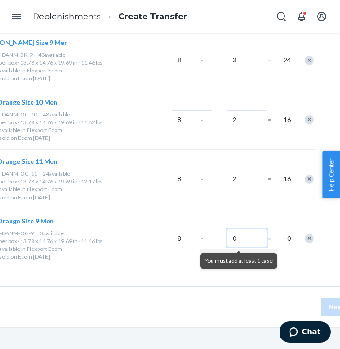
click at [251, 240] on input "0" at bounding box center [247, 238] width 40 height 18
type input "0"
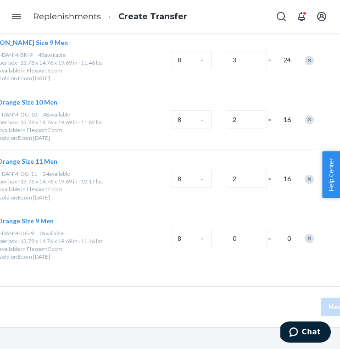
click at [307, 237] on div "Remove Item" at bounding box center [309, 238] width 9 height 9
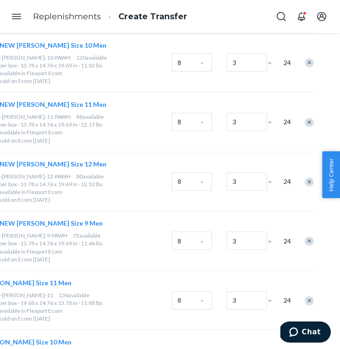
scroll to position [0, 102]
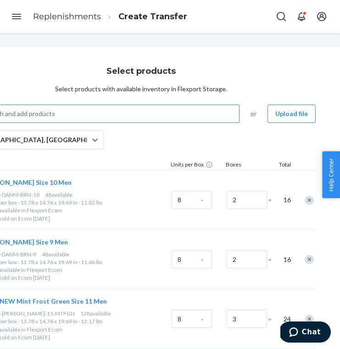
click at [158, 106] on div "Search and add products" at bounding box center [109, 114] width 259 height 17
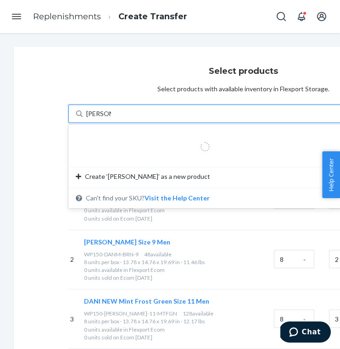
type input "dani dune"
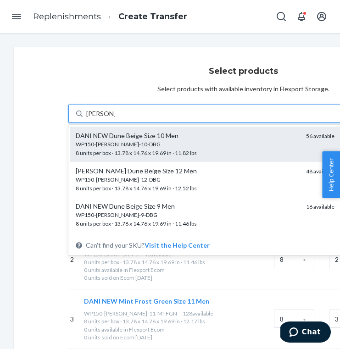
click at [156, 144] on div "WP150-DAN-10-DBG" at bounding box center [187, 144] width 223 height 8
click at [115, 118] on input "dani dune" at bounding box center [100, 113] width 28 height 9
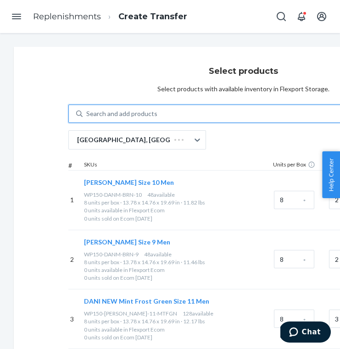
click at [148, 116] on div "Search and add products" at bounding box center [121, 113] width 71 height 9
click at [87, 116] on input "0 results available. Select is focused ,type to refine list, press Down to open…" at bounding box center [86, 113] width 1 height 9
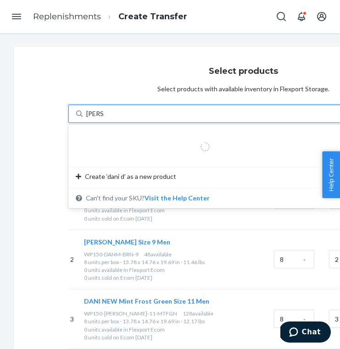
type input "dani du"
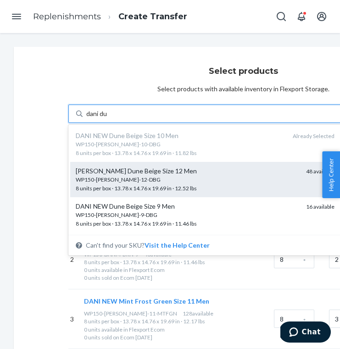
click at [173, 169] on div "DANI NEW Dune Beige Size 12 Men" at bounding box center [187, 171] width 223 height 9
click at [108, 118] on input "dani du" at bounding box center [97, 113] width 22 height 9
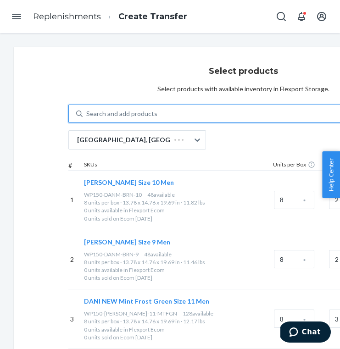
click at [166, 111] on div "Search and add products" at bounding box center [212, 114] width 259 height 17
click at [87, 111] on input "0 results available. Select is focused ,type to refine list, press Down to open…" at bounding box center [86, 113] width 1 height 9
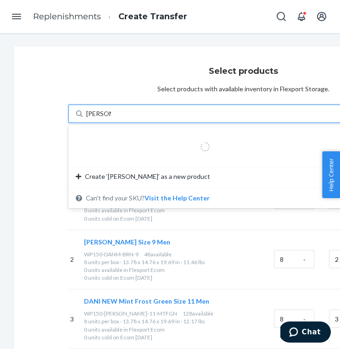
type input "dani dune"
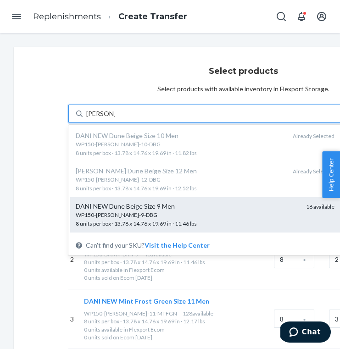
click at [163, 206] on div "DANI NEW Dune Beige Size 9 Men" at bounding box center [187, 206] width 223 height 9
click at [115, 118] on input "dani dune" at bounding box center [100, 113] width 28 height 9
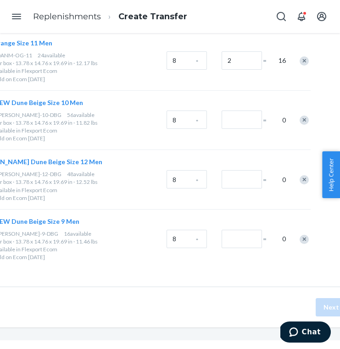
scroll to position [1091, 115]
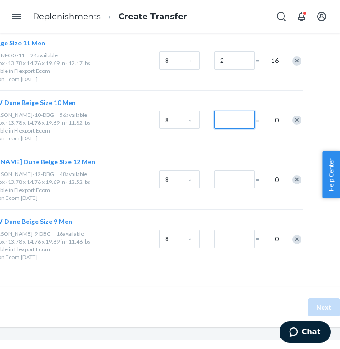
click at [240, 115] on input "Number of boxes" at bounding box center [234, 120] width 40 height 18
type input "2"
click at [230, 184] on input "Number of boxes" at bounding box center [234, 179] width 40 height 18
type input "2"
click at [236, 233] on input "Number of boxes" at bounding box center [234, 239] width 40 height 18
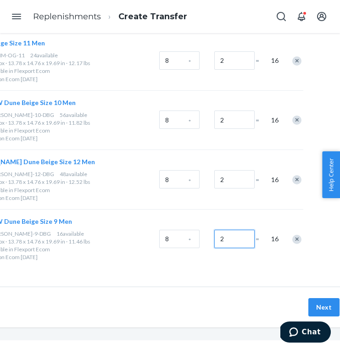
type input "2"
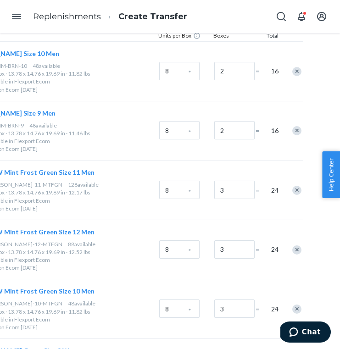
scroll to position [0, 115]
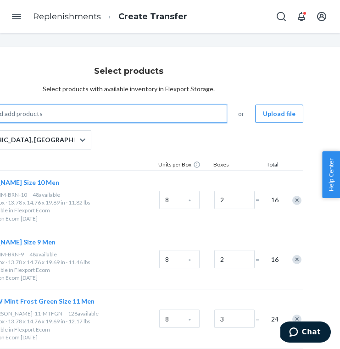
click at [166, 108] on div "Search and add products" at bounding box center [97, 114] width 259 height 17
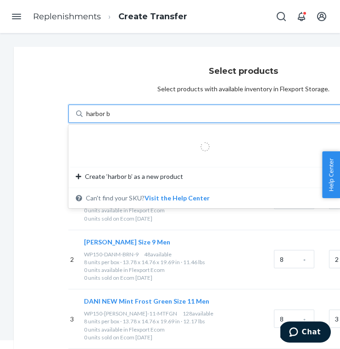
type input "harbor bl"
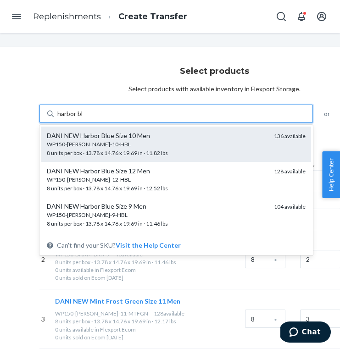
click at [221, 140] on div "WP150-DAN-10-HBL" at bounding box center [157, 144] width 220 height 8
click at [84, 118] on input "harbor bl" at bounding box center [70, 113] width 27 height 9
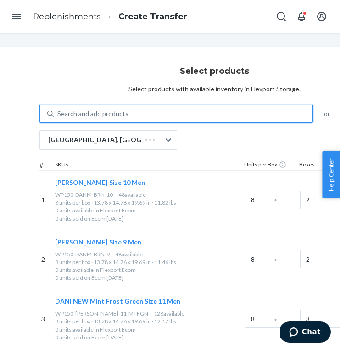
click at [196, 114] on div "Search and add products" at bounding box center [183, 114] width 259 height 17
click at [58, 114] on input "0 results available. Use Up and Down to choose options, press Enter to select t…" at bounding box center [57, 113] width 1 height 9
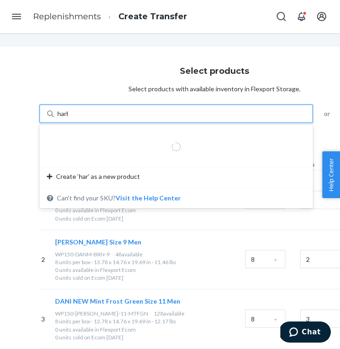
type input "harbor"
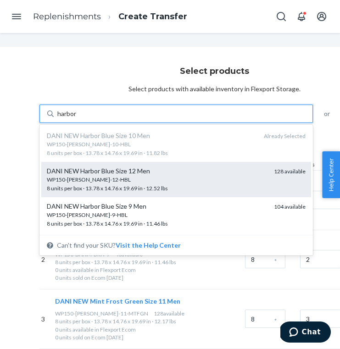
click at [186, 168] on div "DANI NEW Harbor Blue Size 12 Men" at bounding box center [157, 171] width 220 height 9
click at [78, 118] on input "harbor" at bounding box center [67, 113] width 20 height 9
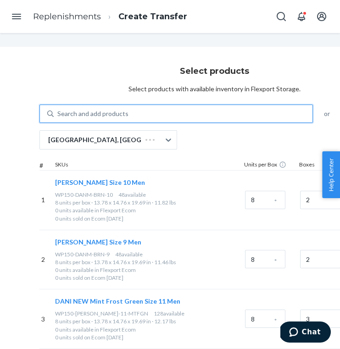
click at [184, 113] on div "Search and add products" at bounding box center [183, 114] width 259 height 17
click at [58, 113] on input "0 results available. Select is focused ,type to refine list, press Down to open…" at bounding box center [57, 113] width 1 height 9
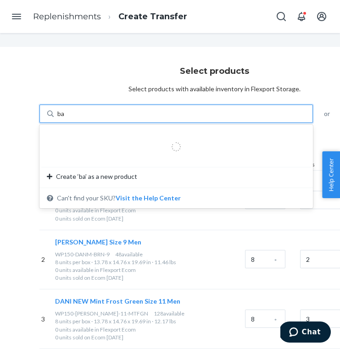
type input "b"
type input "harb"
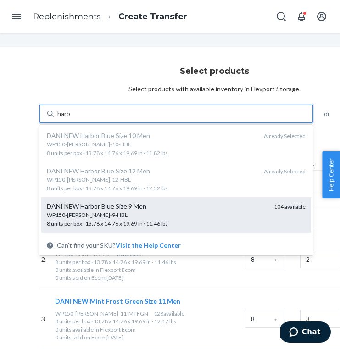
click at [180, 205] on div "DANI NEW Harbor Blue Size 9 Men" at bounding box center [157, 206] width 220 height 9
click at [71, 118] on input "harb" at bounding box center [64, 113] width 14 height 9
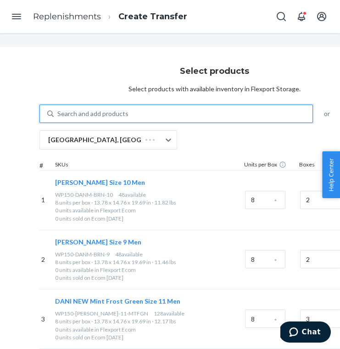
click at [162, 113] on div "Search and add products" at bounding box center [183, 114] width 259 height 17
click at [58, 113] on input "0 results available. Use Up and Down to choose options, press Enter to select t…" at bounding box center [57, 113] width 1 height 9
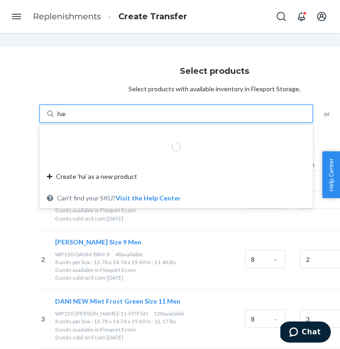
type input "harb"
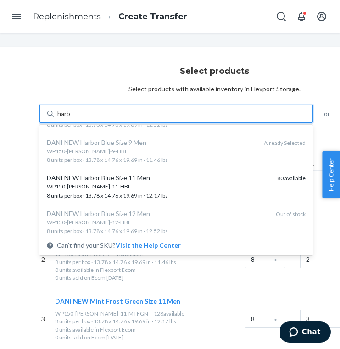
scroll to position [84, 0]
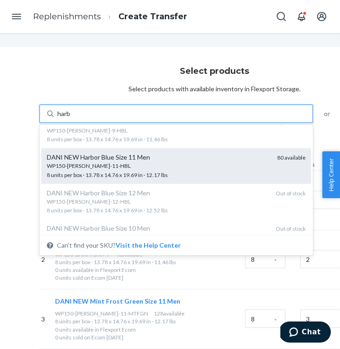
click at [169, 166] on div "WP150-DAN-11-HBL" at bounding box center [158, 166] width 223 height 8
click at [71, 118] on input "harb" at bounding box center [64, 113] width 14 height 9
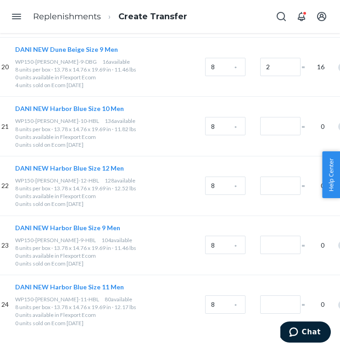
scroll to position [1279, 69]
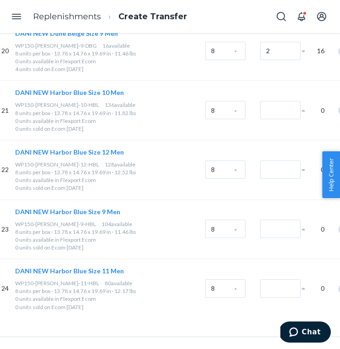
click at [259, 104] on div at bounding box center [278, 110] width 41 height 37
click at [277, 100] on div at bounding box center [280, 109] width 40 height 20
click at [277, 101] on input "Number of boxes" at bounding box center [280, 110] width 40 height 18
type input "3"
click at [276, 162] on input "Number of boxes" at bounding box center [280, 170] width 40 height 18
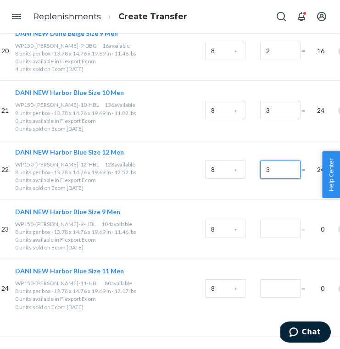
type input "3"
click at [273, 229] on input "Number of boxes" at bounding box center [280, 229] width 40 height 18
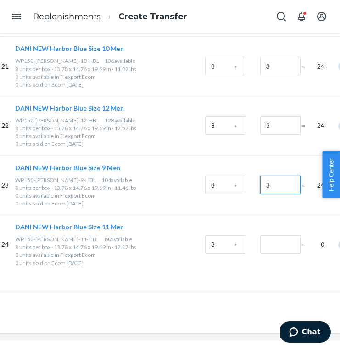
scroll to position [1323, 69]
type input "3"
click at [279, 257] on div at bounding box center [278, 244] width 41 height 37
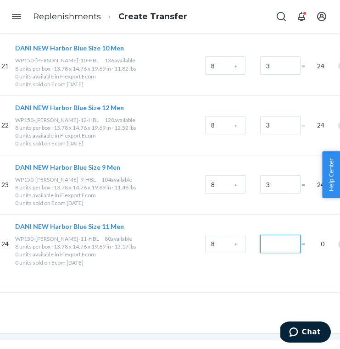
click at [277, 247] on input "Number of boxes" at bounding box center [280, 244] width 40 height 18
type input "3"
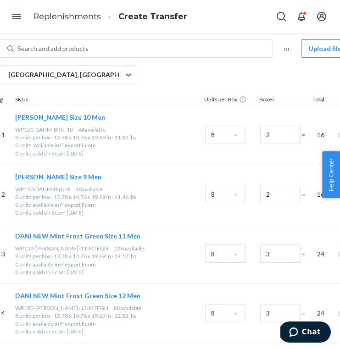
scroll to position [0, 69]
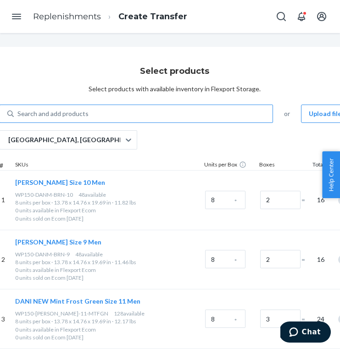
click at [188, 115] on div "Search and add products" at bounding box center [143, 114] width 259 height 17
click at [18, 115] on input "Search and add products" at bounding box center [17, 113] width 1 height 9
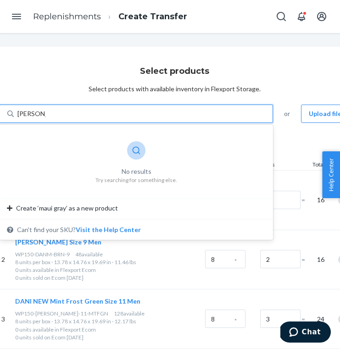
type input "maui gray"
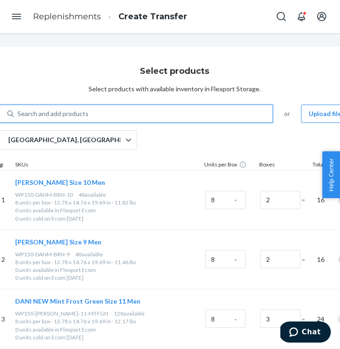
paste input "S24M-CAT-MUI-GY-9"
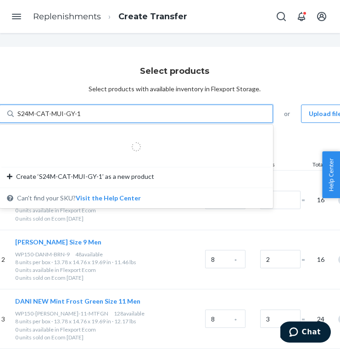
type input "S24M-CAT-MUI-GY-"
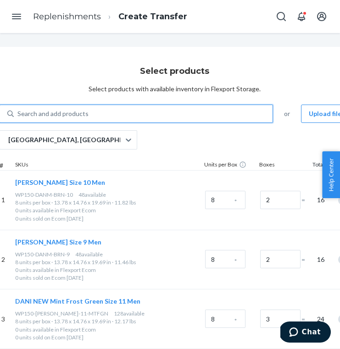
click at [249, 114] on div "Search and add products" at bounding box center [143, 114] width 259 height 17
click at [18, 114] on input "0 results available. Select is focused ,type to refine list, press Down to open…" at bounding box center [17, 113] width 1 height 9
click at [249, 114] on div "Search and add products" at bounding box center [143, 114] width 259 height 17
click at [18, 114] on input "0 results available. Select is focused ,type to refine list, press Down to open…" at bounding box center [17, 113] width 1 height 9
click at [249, 114] on div "Search and add products" at bounding box center [143, 114] width 259 height 17
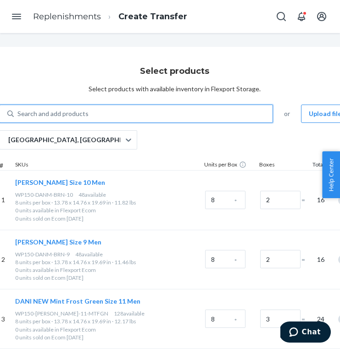
click at [18, 114] on input "0 results available. Use Up and Down to choose options, press Enter to select t…" at bounding box center [17, 113] width 1 height 9
click at [249, 114] on div "Search and add products" at bounding box center [143, 114] width 259 height 17
click at [18, 114] on input "0 results available. Use Up and Down to choose options, press Enter to select t…" at bounding box center [17, 113] width 1 height 9
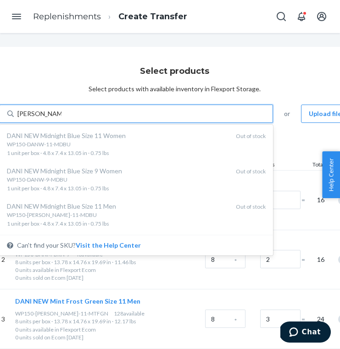
type input "dani midnight b"
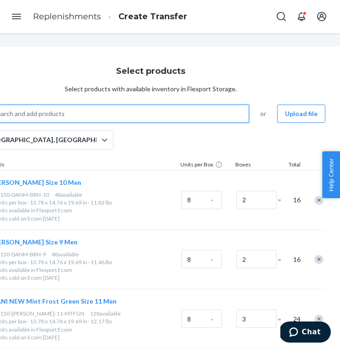
scroll to position [0, 101]
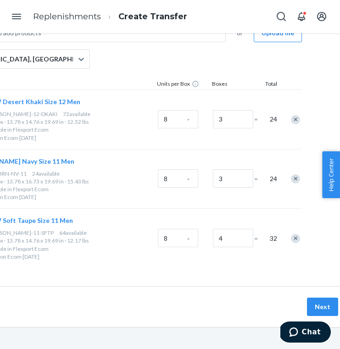
scroll to position [72, 116]
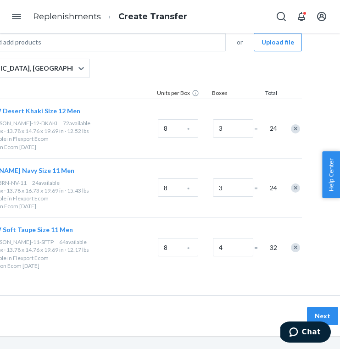
click at [291, 125] on div at bounding box center [290, 129] width 23 height 24
click at [297, 131] on div "Remove Item" at bounding box center [295, 128] width 9 height 9
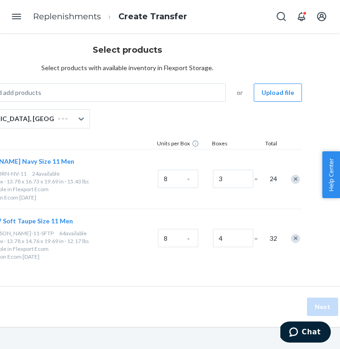
scroll to position [21, 116]
click at [295, 176] on div "Remove Item" at bounding box center [295, 179] width 9 height 9
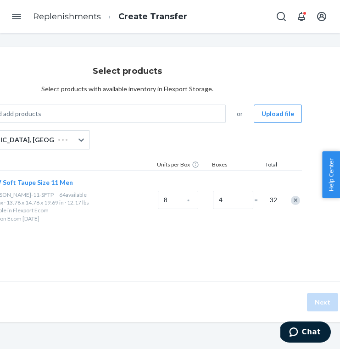
scroll to position [0, 116]
click at [298, 202] on div "Remove Item" at bounding box center [295, 200] width 9 height 9
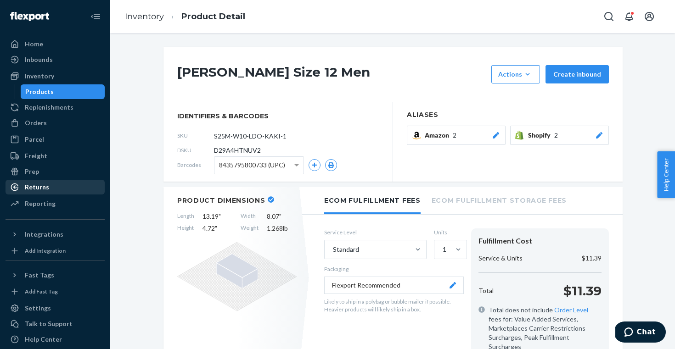
click at [53, 191] on div "Returns" at bounding box center [54, 187] width 97 height 13
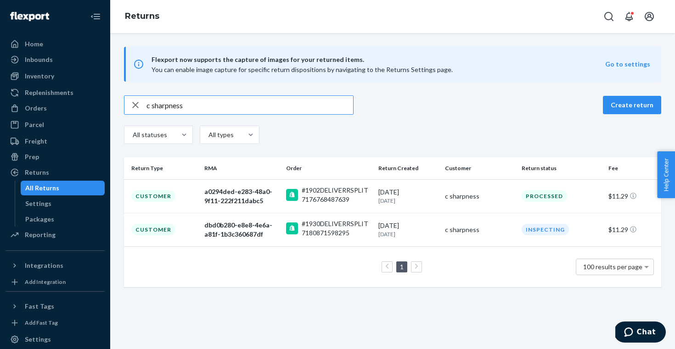
click at [252, 102] on input "c sharpness" at bounding box center [249, 105] width 206 height 18
paste input "[PERSON_NAME]"
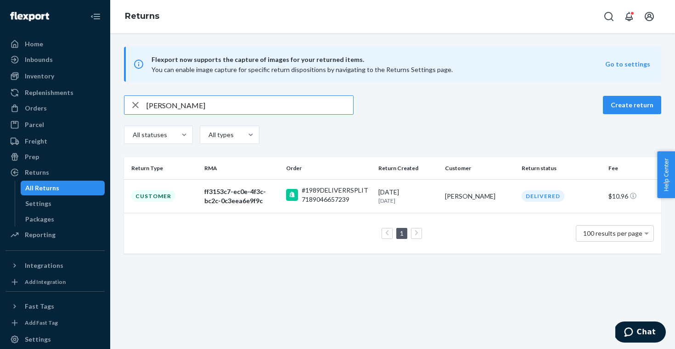
click at [265, 105] on input "[PERSON_NAME]" at bounding box center [249, 105] width 206 height 18
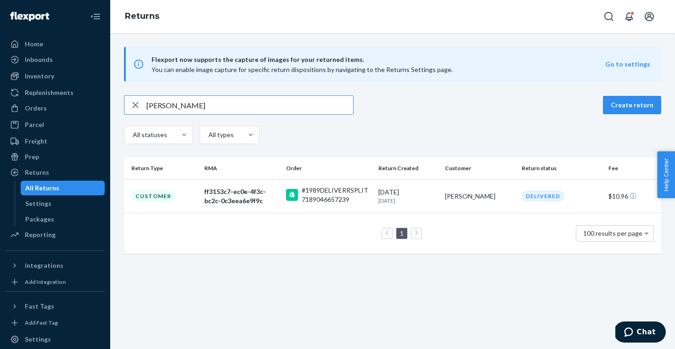
paste input "[PERSON_NAME]"
click at [217, 104] on input "[PERSON_NAME]" at bounding box center [249, 105] width 206 height 18
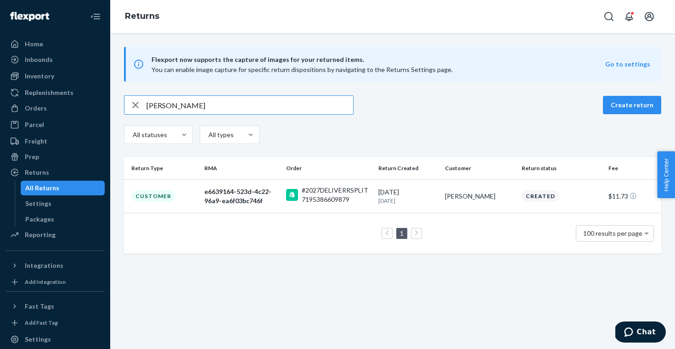
paste input "[PERSON_NAME]"
click at [237, 99] on input "[PERSON_NAME]" at bounding box center [249, 105] width 206 height 18
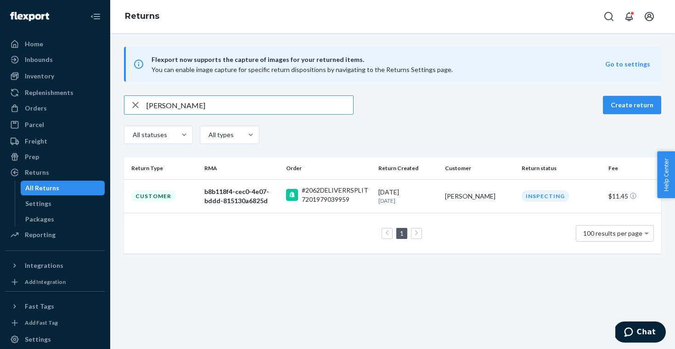
paste input "[PERSON_NAME]"
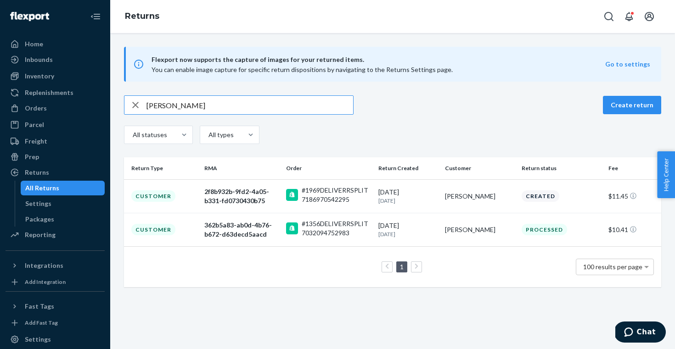
click at [202, 98] on input "[PERSON_NAME]" at bounding box center [249, 105] width 206 height 18
paste input "ack [PERSON_NAME]"
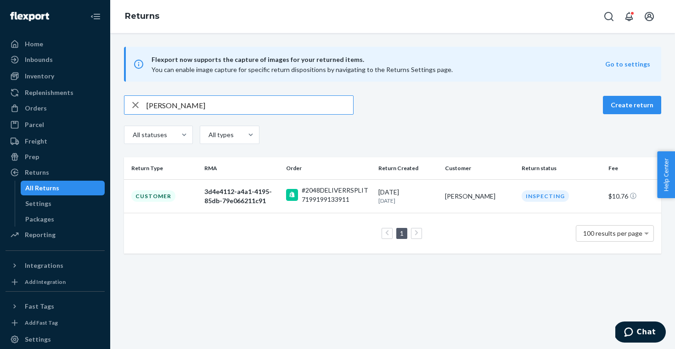
click at [205, 112] on input "[PERSON_NAME]" at bounding box center [249, 105] width 206 height 18
click at [205, 110] on input "[PERSON_NAME]" at bounding box center [249, 105] width 206 height 18
paste input "[PERSON_NAME]"
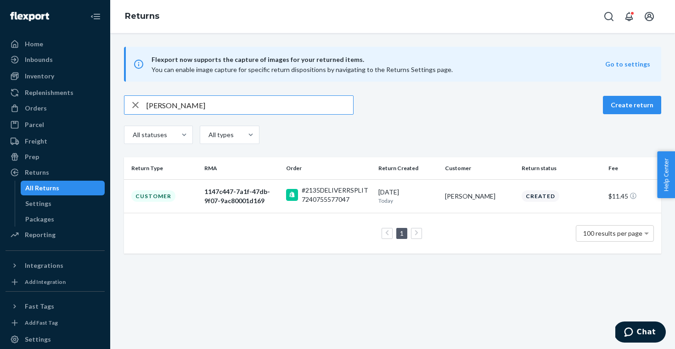
click at [201, 105] on input "[PERSON_NAME]" at bounding box center [249, 105] width 206 height 18
paste input "[PERSON_NAME]"
type input "[PERSON_NAME]"
